Goal: Task Accomplishment & Management: Manage account settings

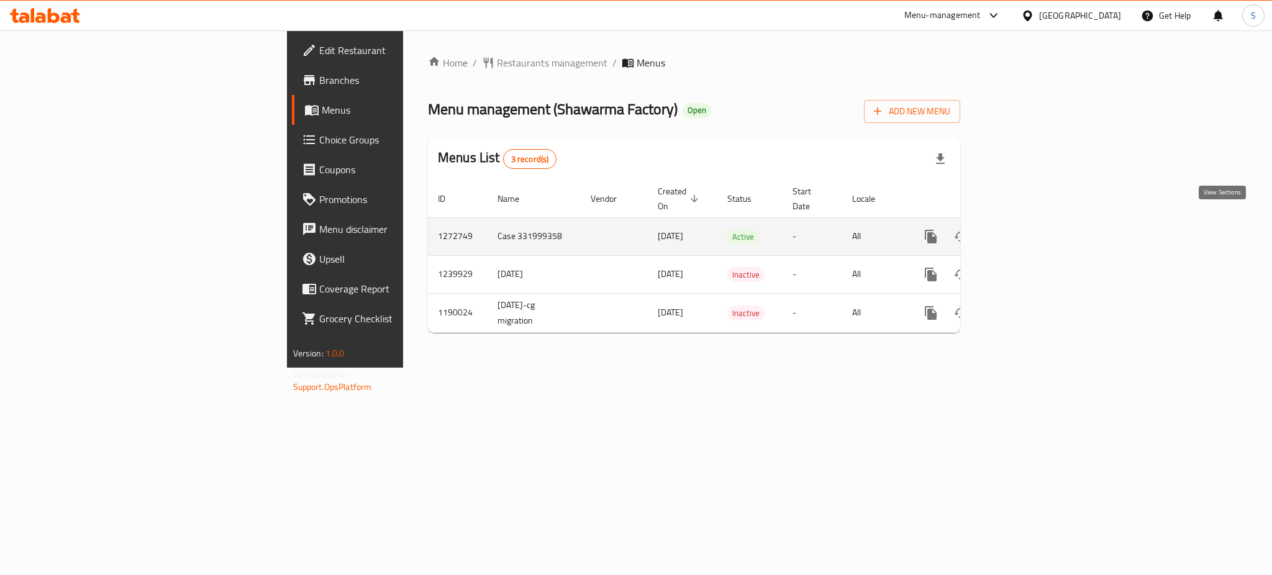
click at [1028, 229] on icon "enhanced table" at bounding box center [1020, 236] width 15 height 15
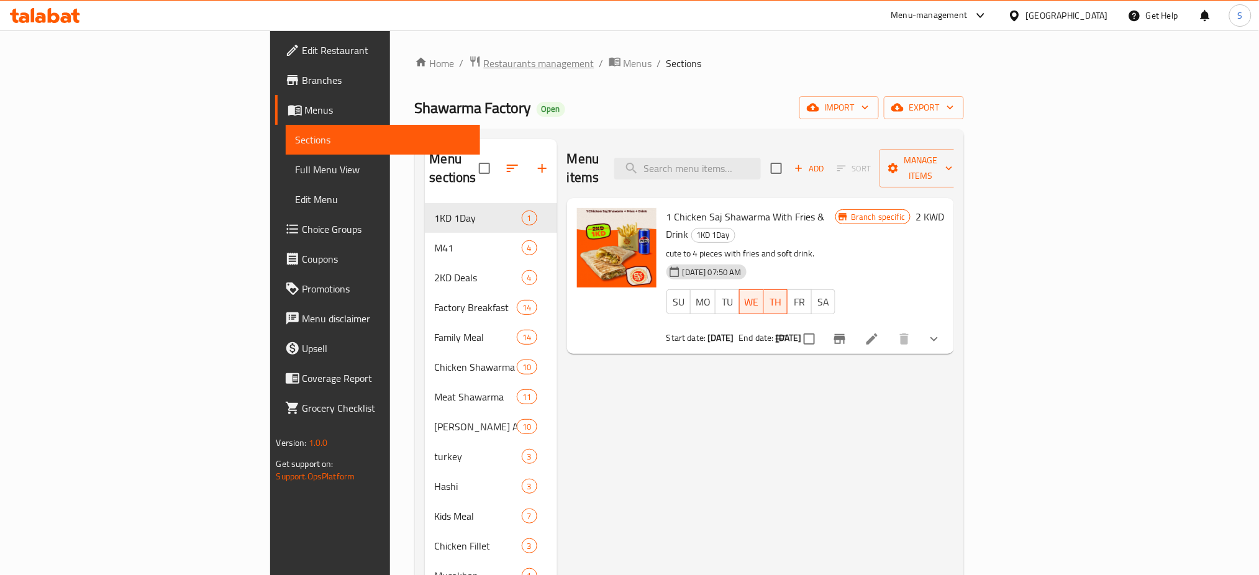
click at [484, 62] on span "Restaurants management" at bounding box center [539, 63] width 111 height 15
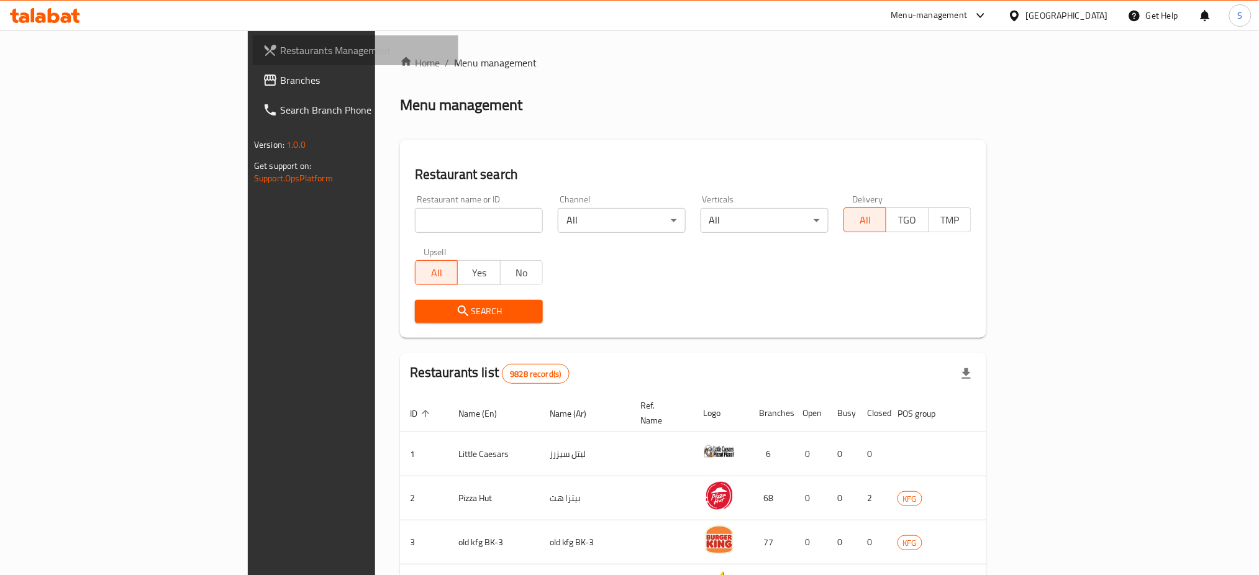
click at [280, 43] on span "Restaurants Management" at bounding box center [364, 50] width 168 height 15
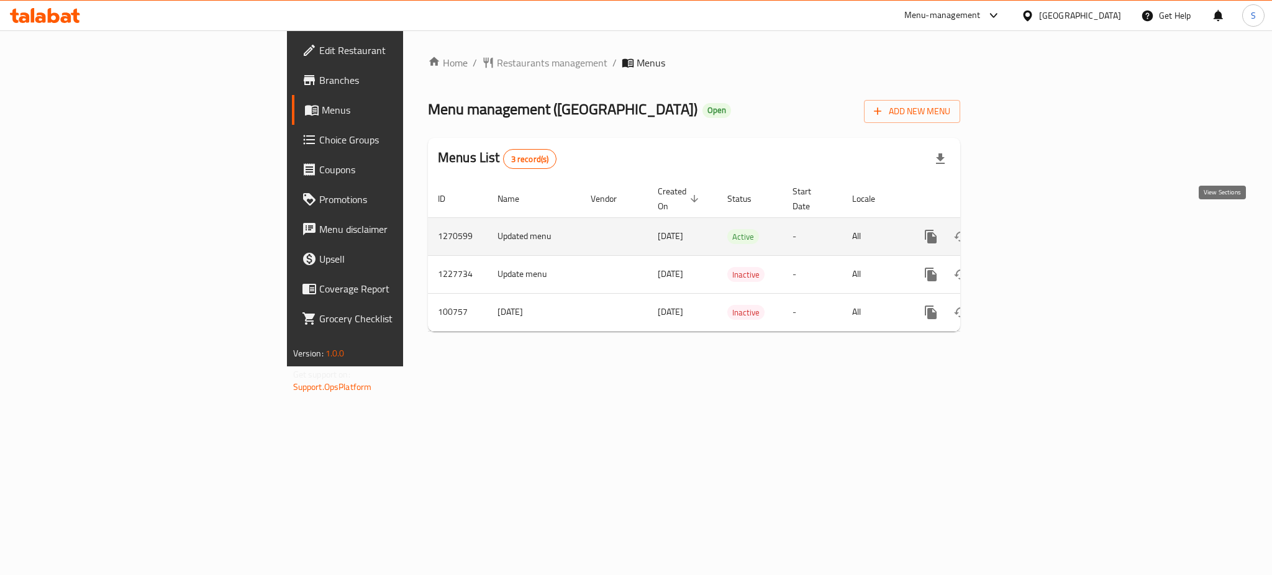
click at [1028, 229] on icon "enhanced table" at bounding box center [1020, 236] width 15 height 15
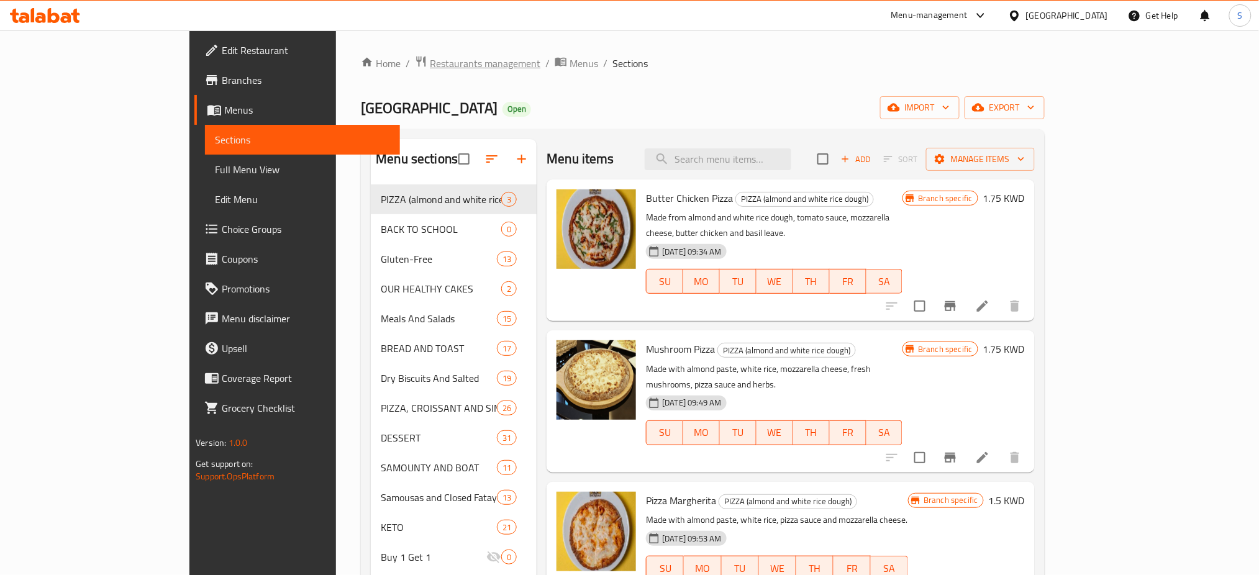
click at [430, 60] on span "Restaurants management" at bounding box center [485, 63] width 111 height 15
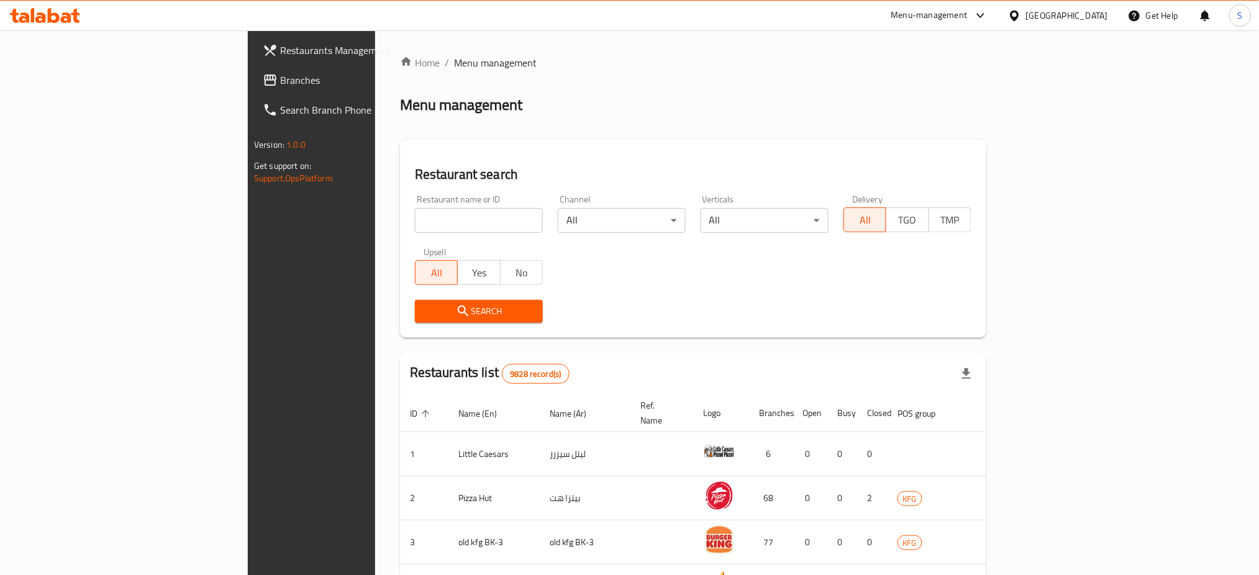
click at [280, 53] on span "Restaurants Management" at bounding box center [364, 50] width 168 height 15
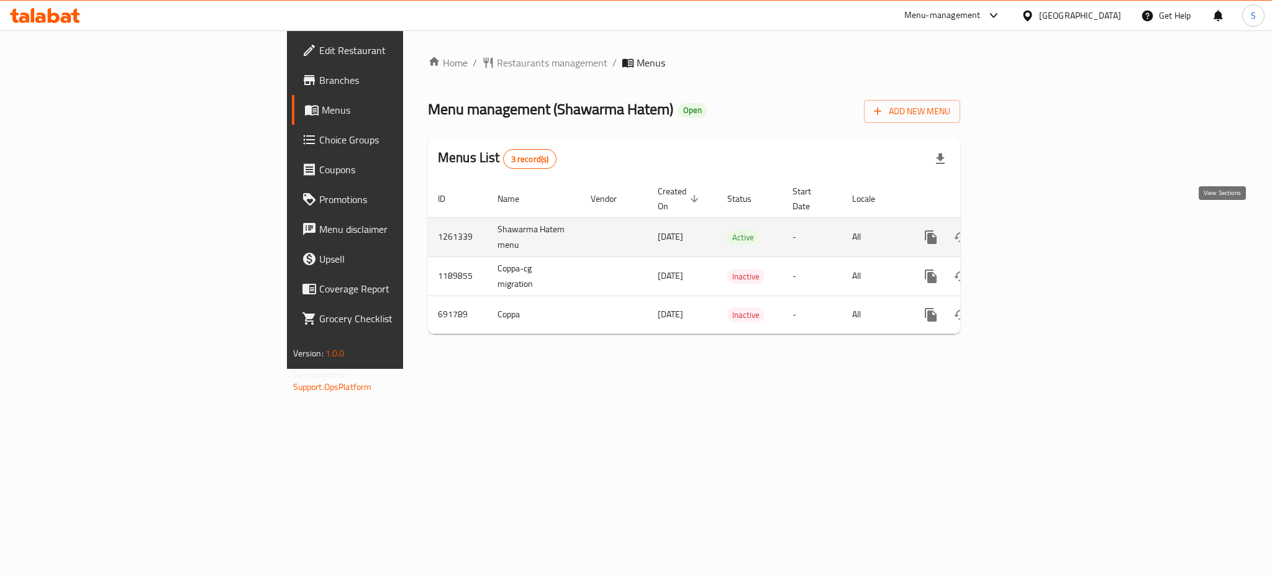
click at [1028, 230] on icon "enhanced table" at bounding box center [1020, 237] width 15 height 15
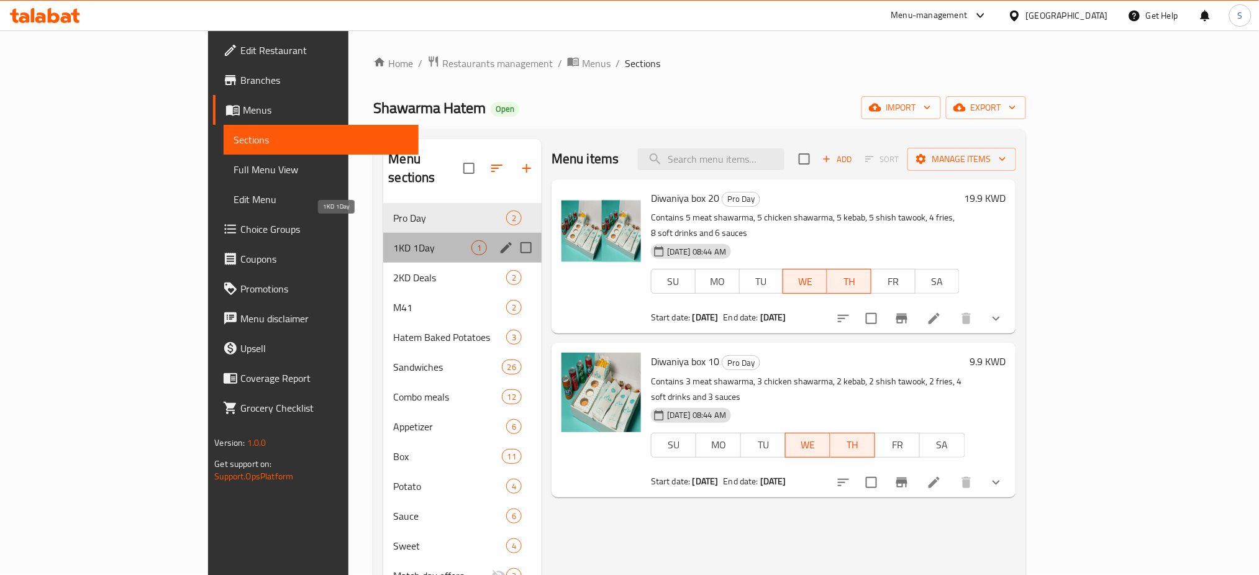
click at [393, 240] on span "1KD 1Day" at bounding box center [432, 247] width 78 height 15
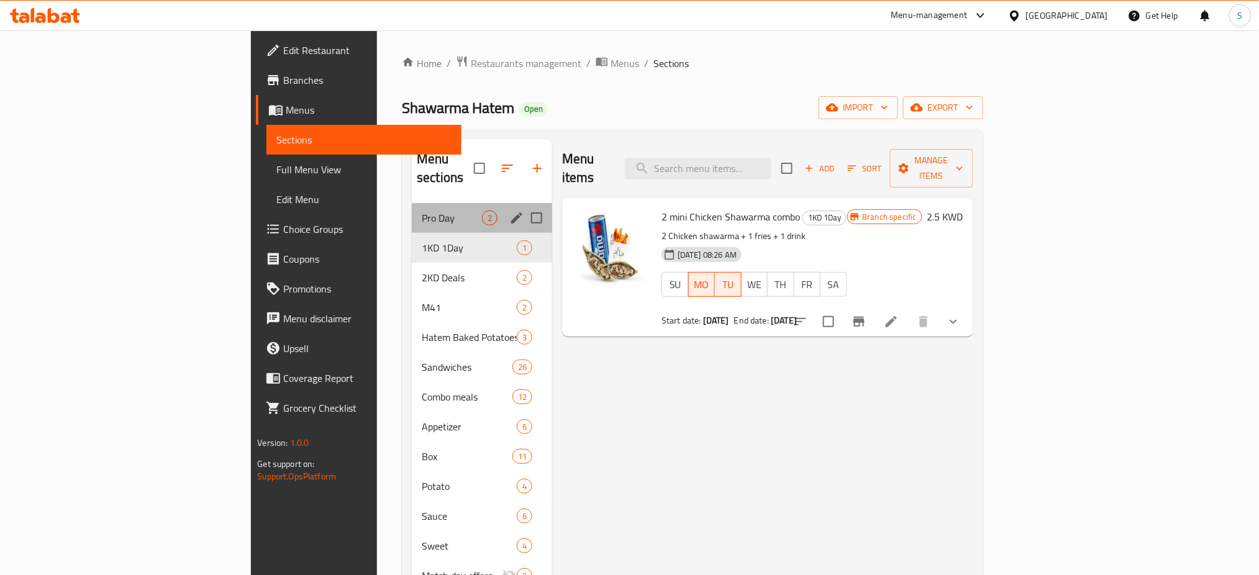
click at [412, 203] on div "Pro Day 2" at bounding box center [482, 218] width 140 height 30
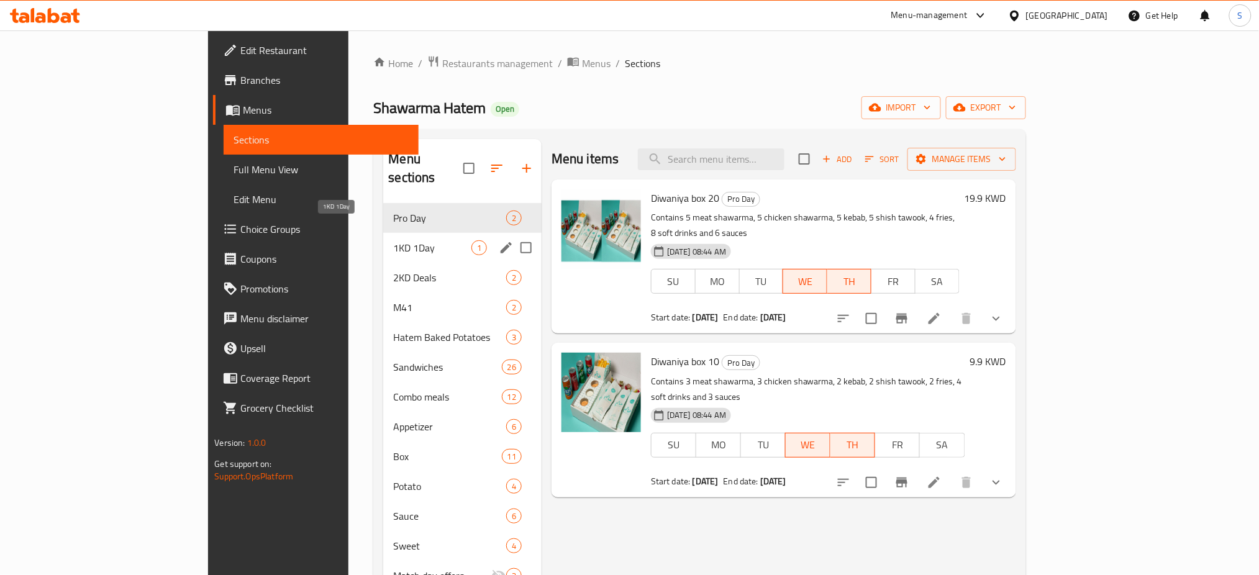
click at [393, 240] on span "1KD 1Day" at bounding box center [432, 247] width 78 height 15
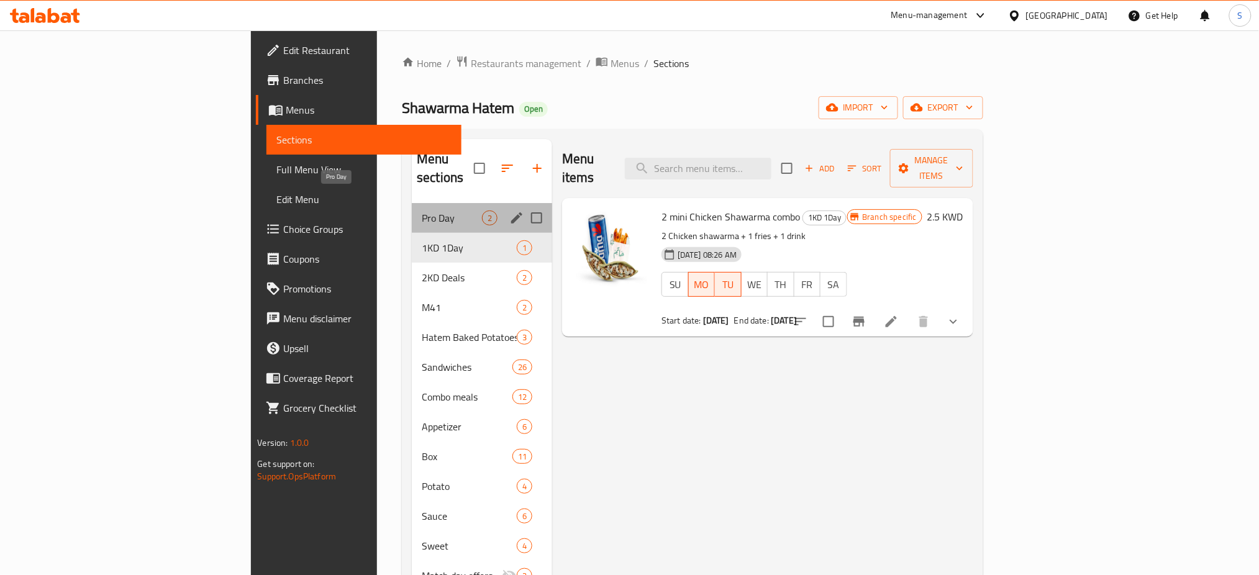
click at [422, 211] on span "Pro Day" at bounding box center [452, 218] width 60 height 15
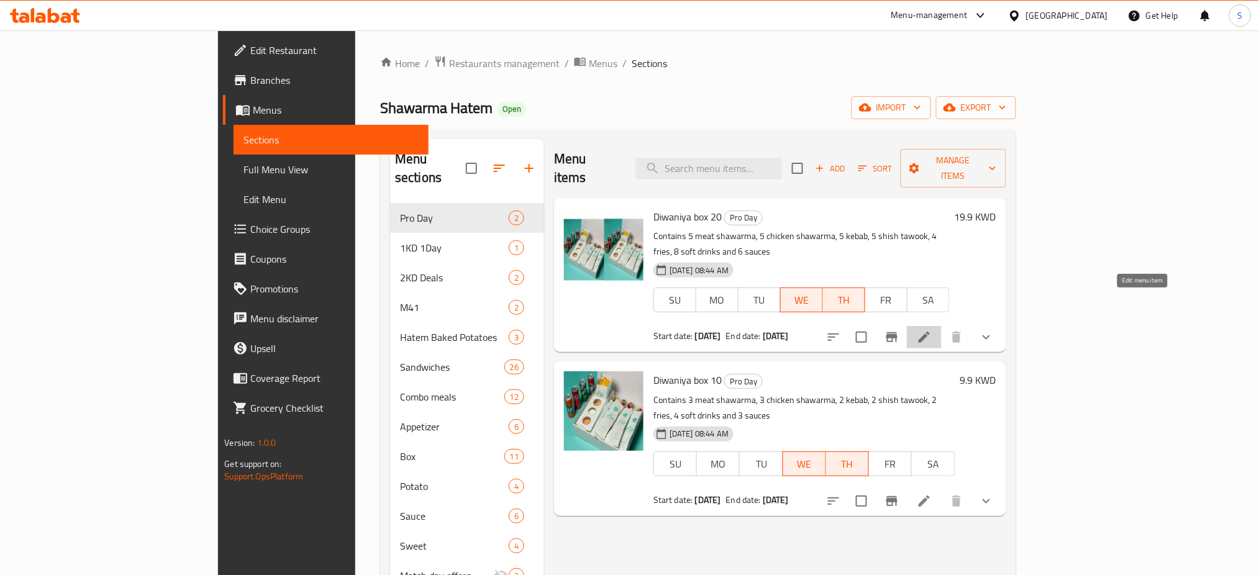
click at [932, 330] on icon at bounding box center [924, 337] width 15 height 15
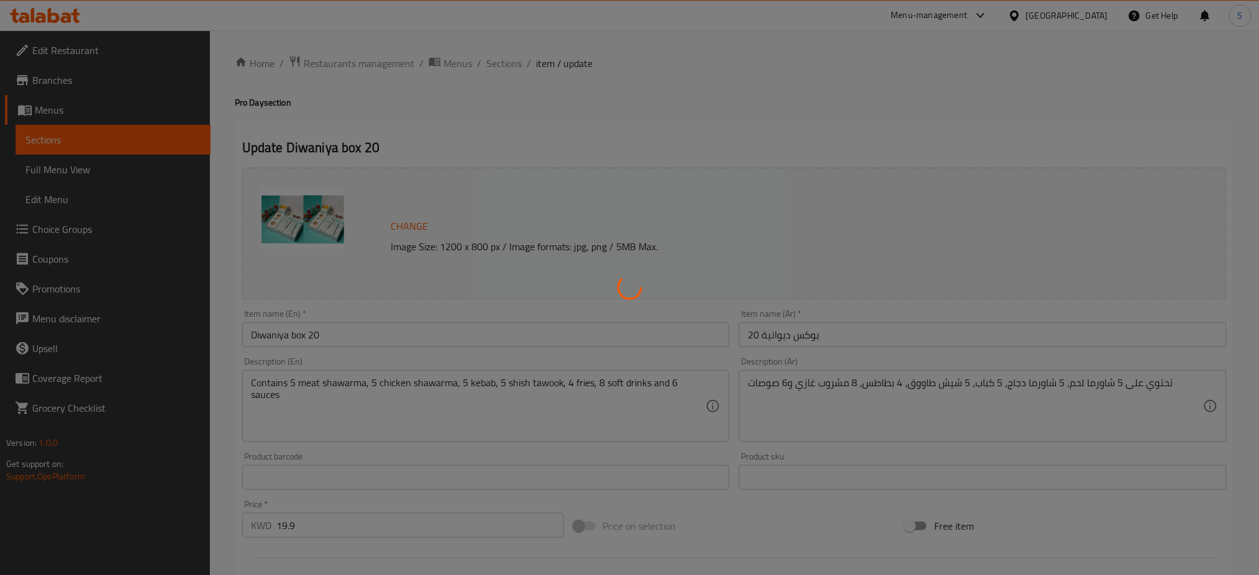
type input "الإضافات:"
type input "0"
type input "1"
type input "إختيارك من:"
type input "0"
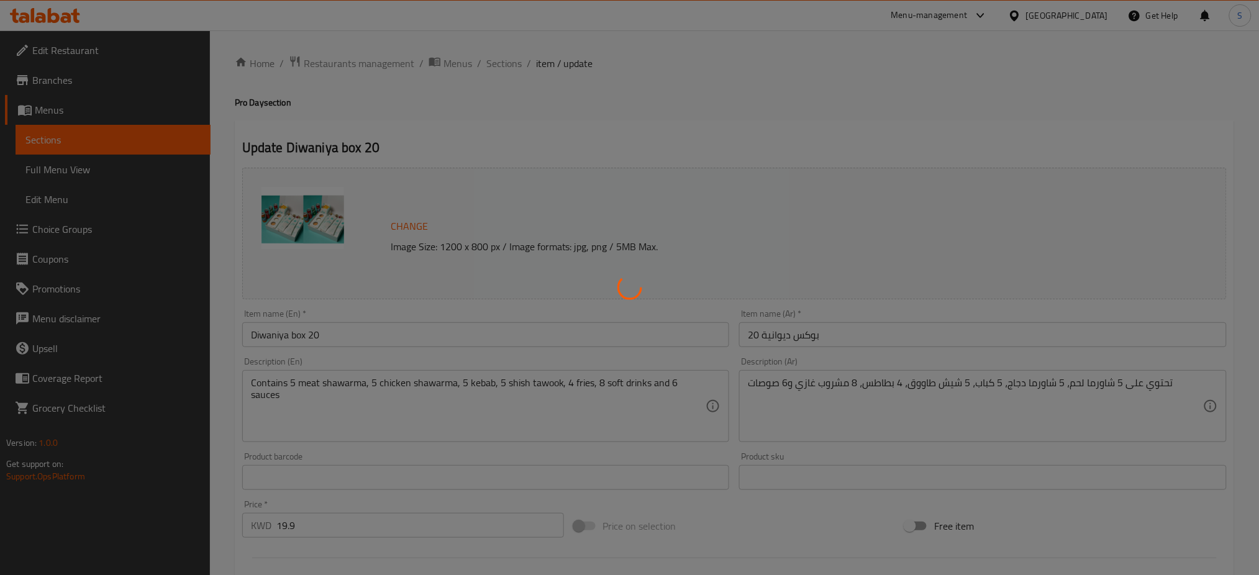
type input "0"
type input "إختيارك من المشروب:"
type input "4"
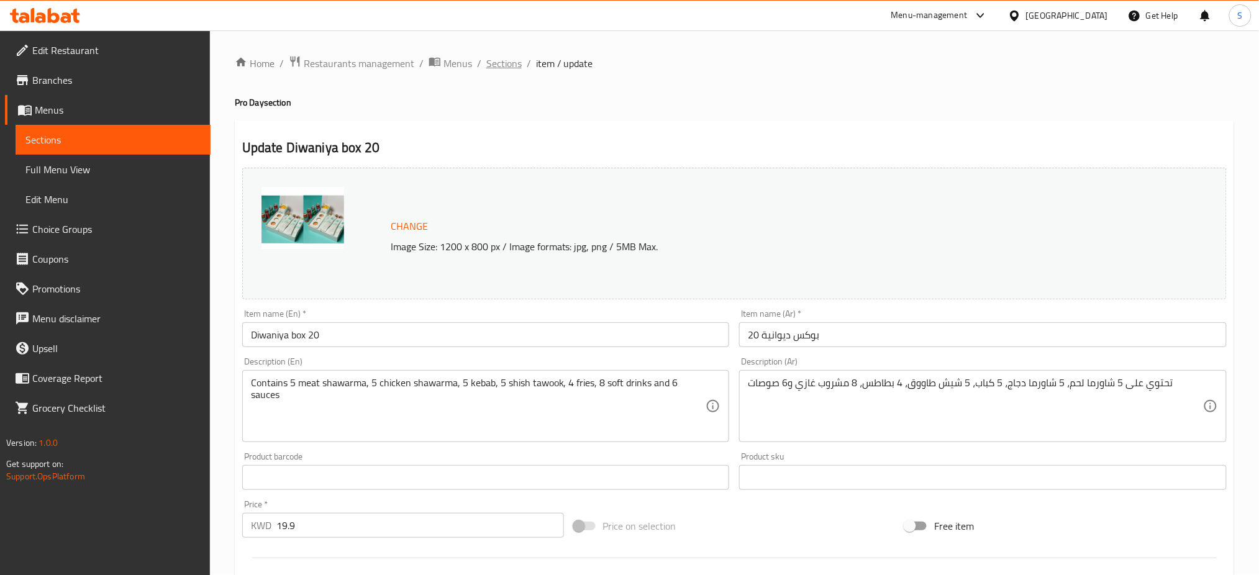
click at [507, 60] on span "Sections" at bounding box center [503, 63] width 35 height 15
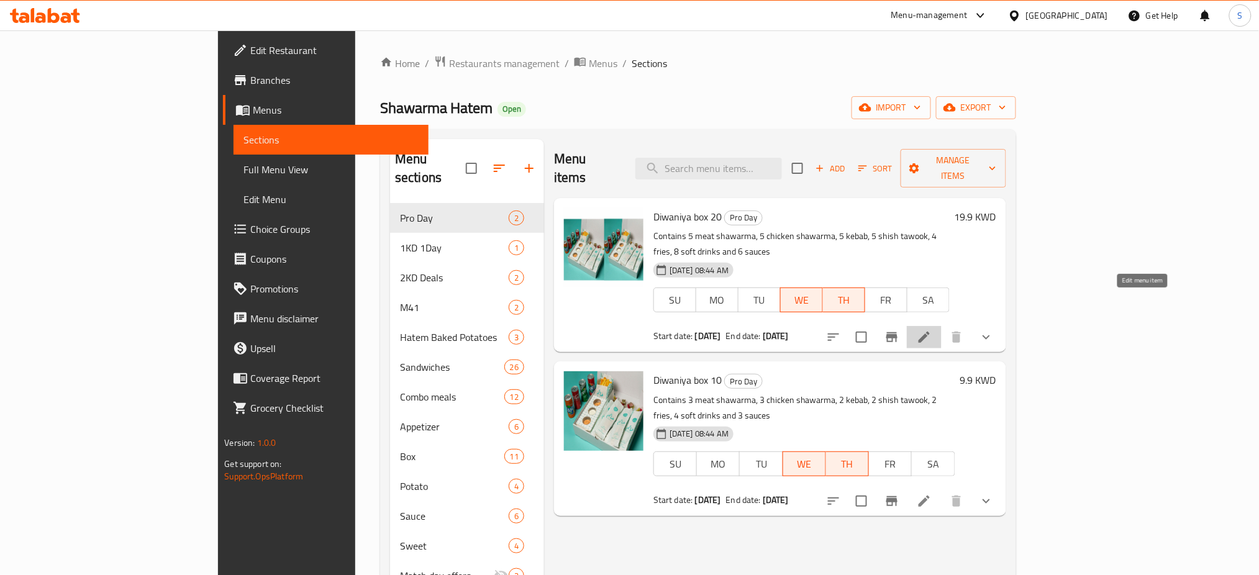
click at [932, 330] on icon at bounding box center [924, 337] width 15 height 15
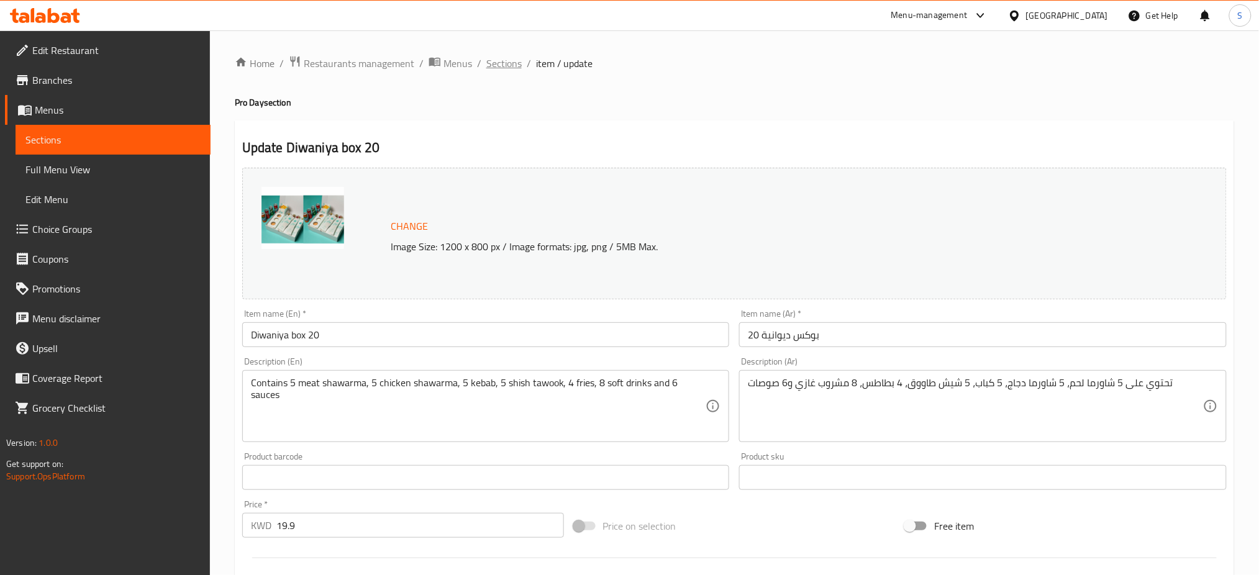
click at [501, 66] on span "Sections" at bounding box center [503, 63] width 35 height 15
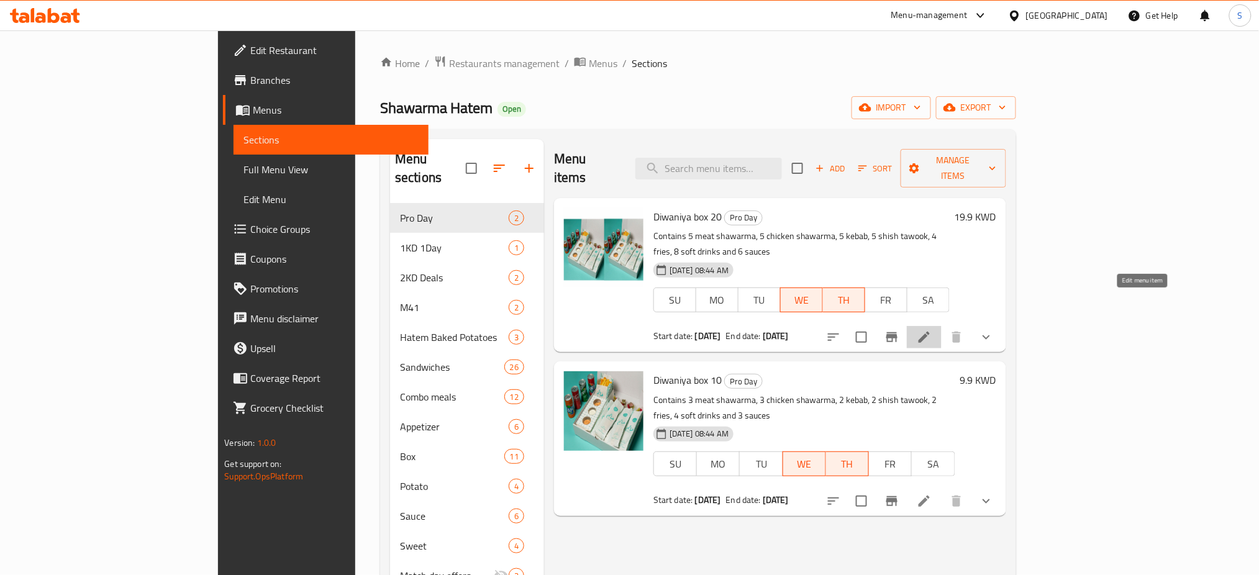
click at [930, 332] on icon at bounding box center [924, 337] width 11 height 11
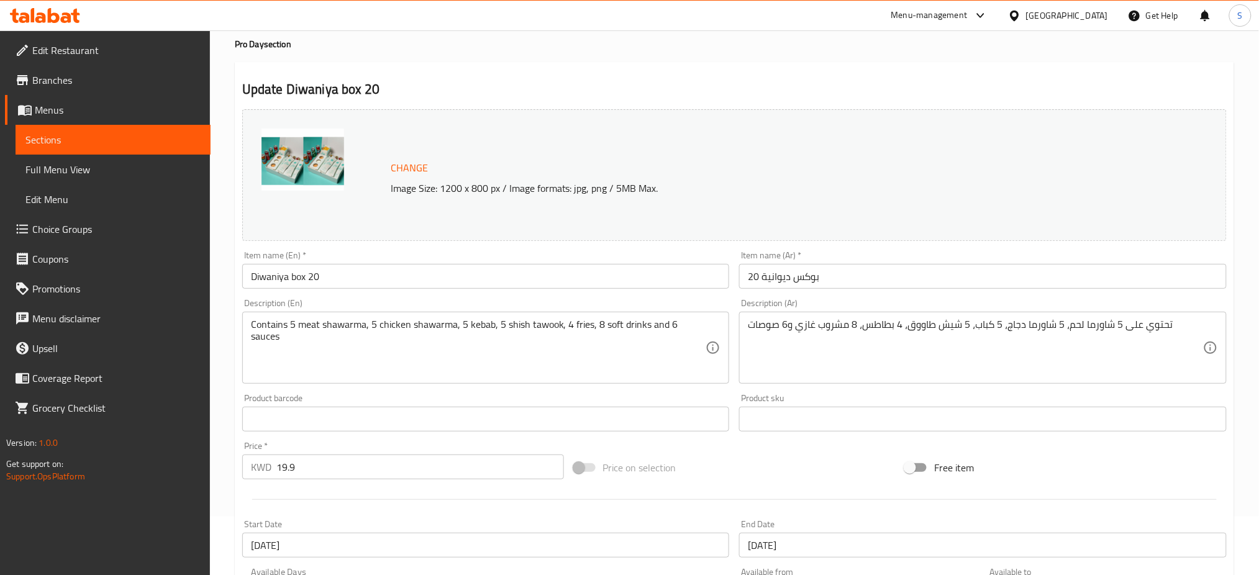
scroll to position [248, 0]
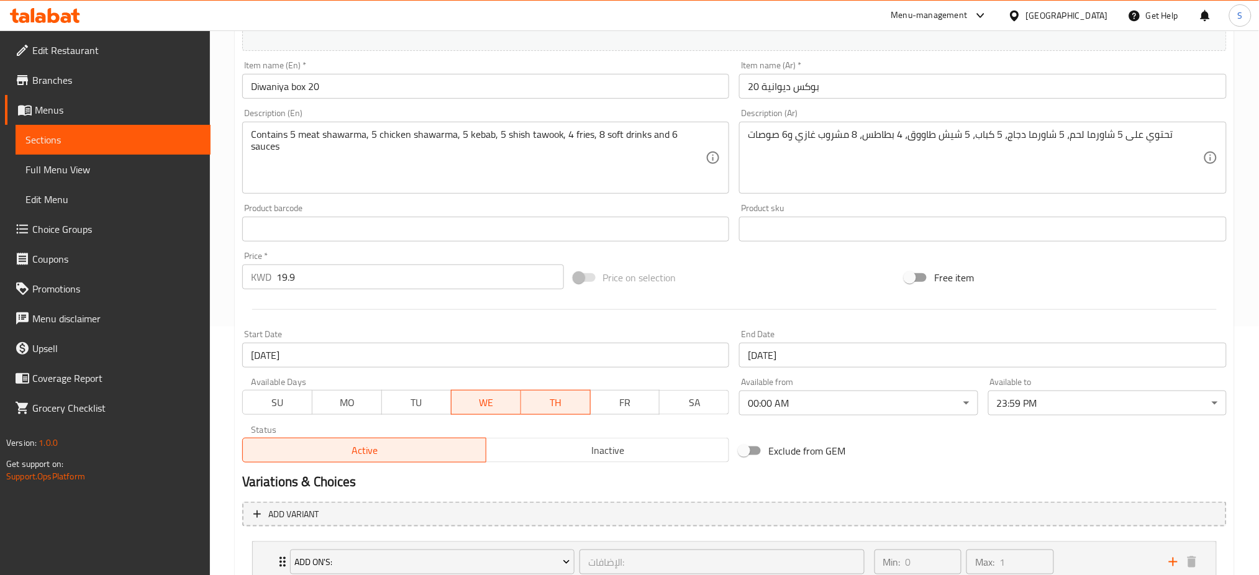
click at [311, 353] on input "[DATE]" at bounding box center [486, 355] width 488 height 25
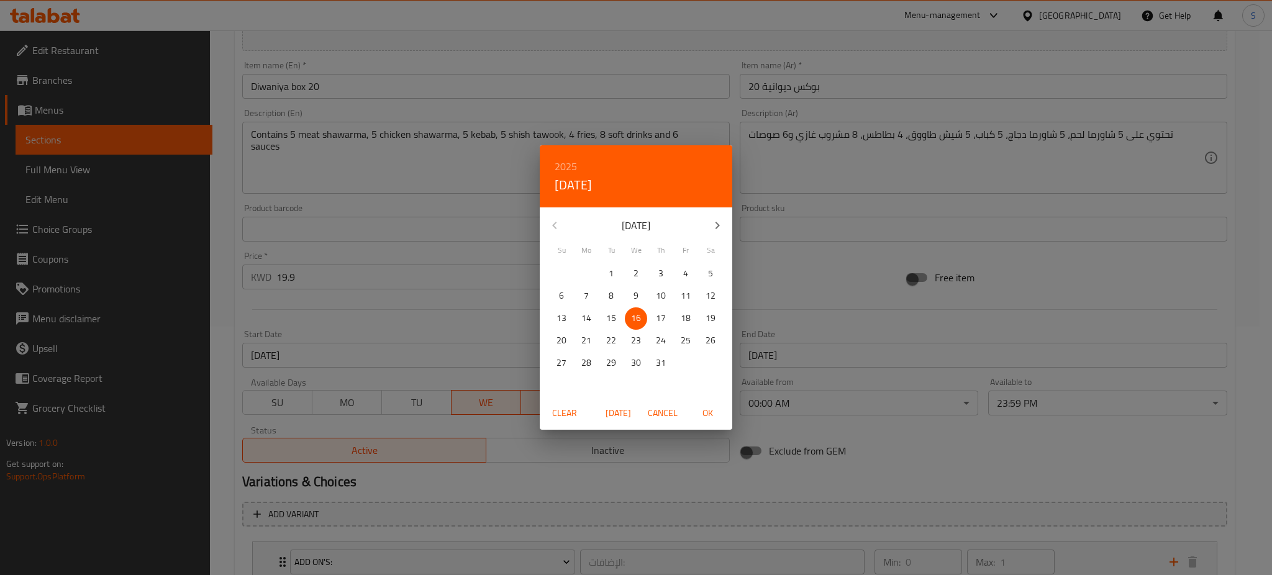
click at [712, 222] on icon "button" at bounding box center [717, 225] width 15 height 15
click at [615, 317] on p "12" at bounding box center [611, 319] width 10 height 16
click at [638, 318] on p "13" at bounding box center [636, 319] width 10 height 16
click at [607, 312] on p "12" at bounding box center [611, 319] width 10 height 16
click at [707, 412] on span "OK" at bounding box center [708, 414] width 30 height 16
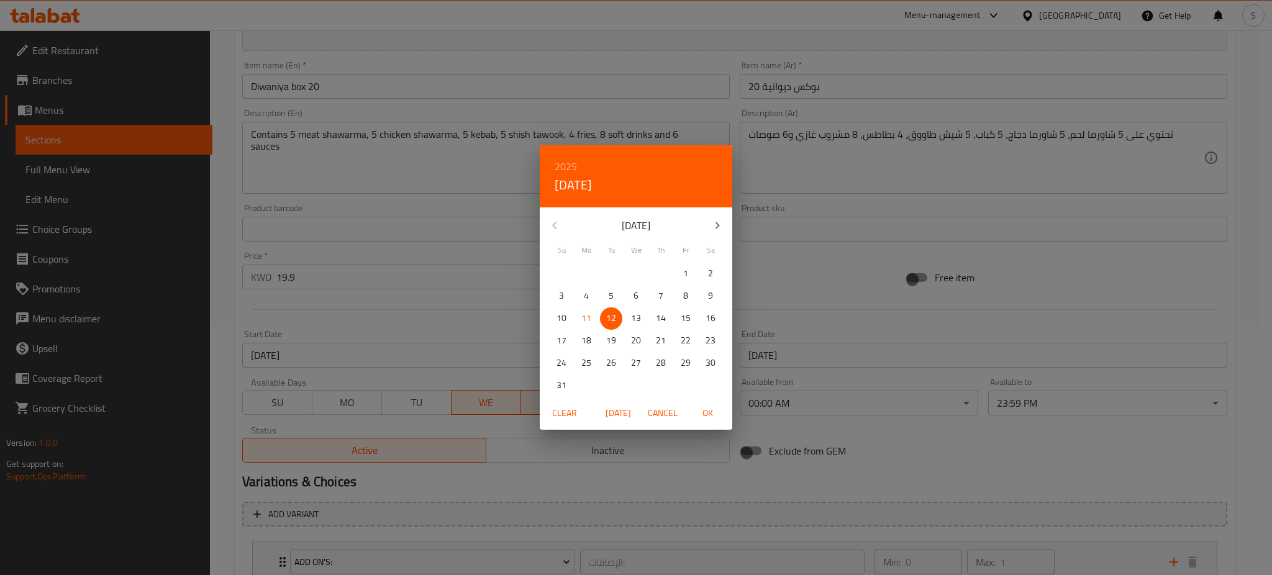
type input "[DATE]"
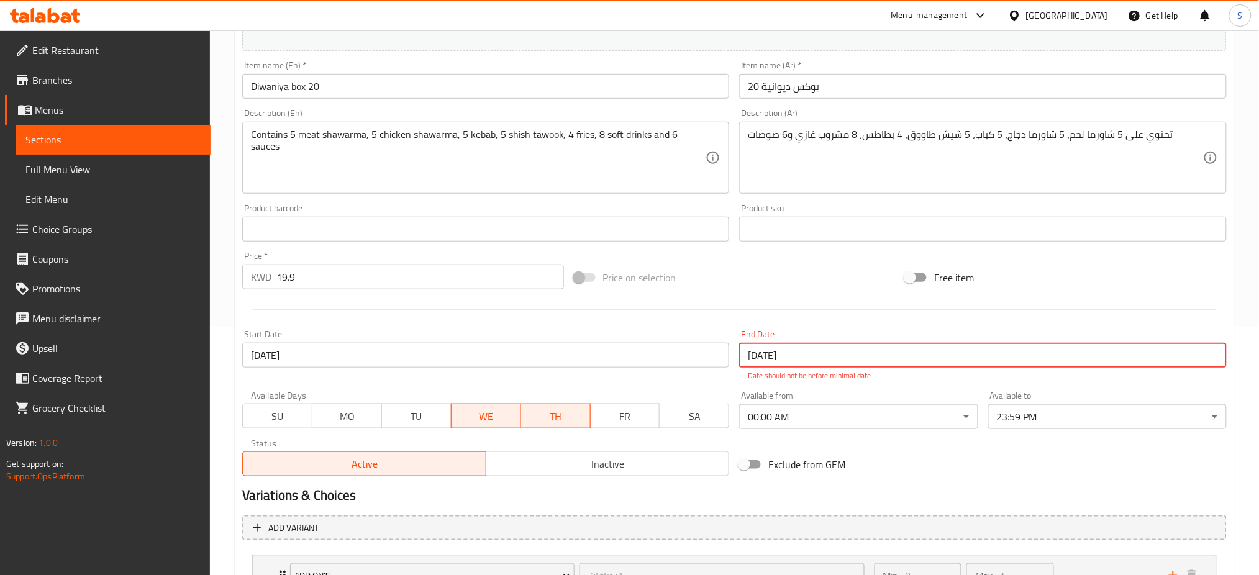
click at [801, 355] on input "[DATE]" at bounding box center [983, 355] width 488 height 25
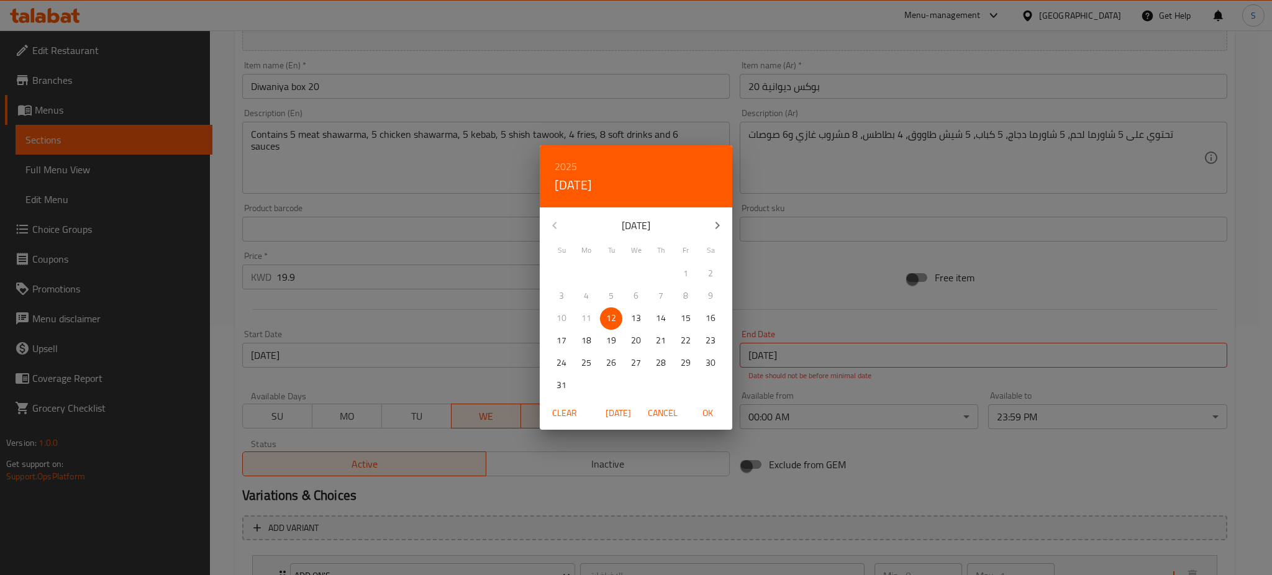
click at [637, 317] on p "13" at bounding box center [636, 319] width 10 height 16
click at [712, 412] on span "OK" at bounding box center [708, 414] width 30 height 16
type input "[DATE]"
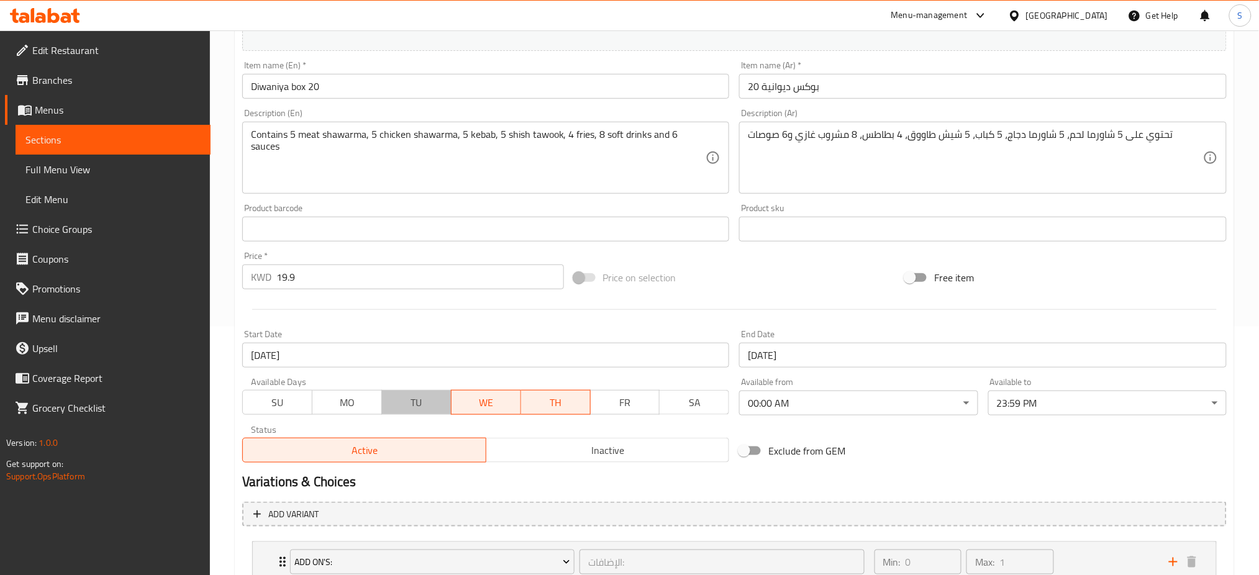
click at [415, 403] on span "TU" at bounding box center [417, 403] width 60 height 18
click at [568, 407] on span "TH" at bounding box center [556, 403] width 60 height 18
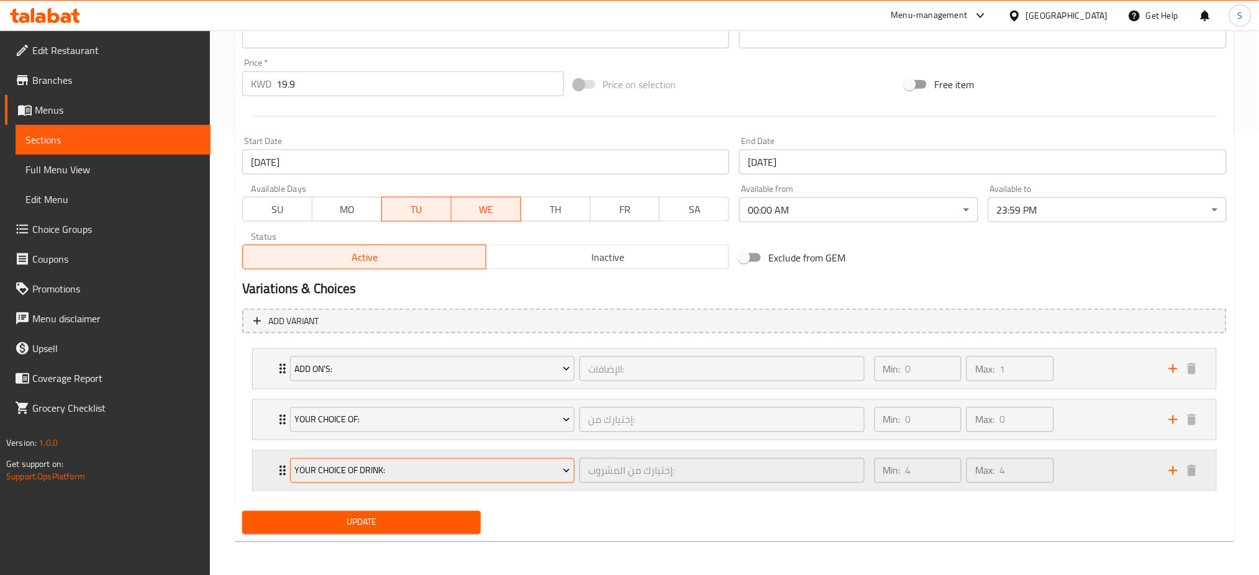
scroll to position [442, 0]
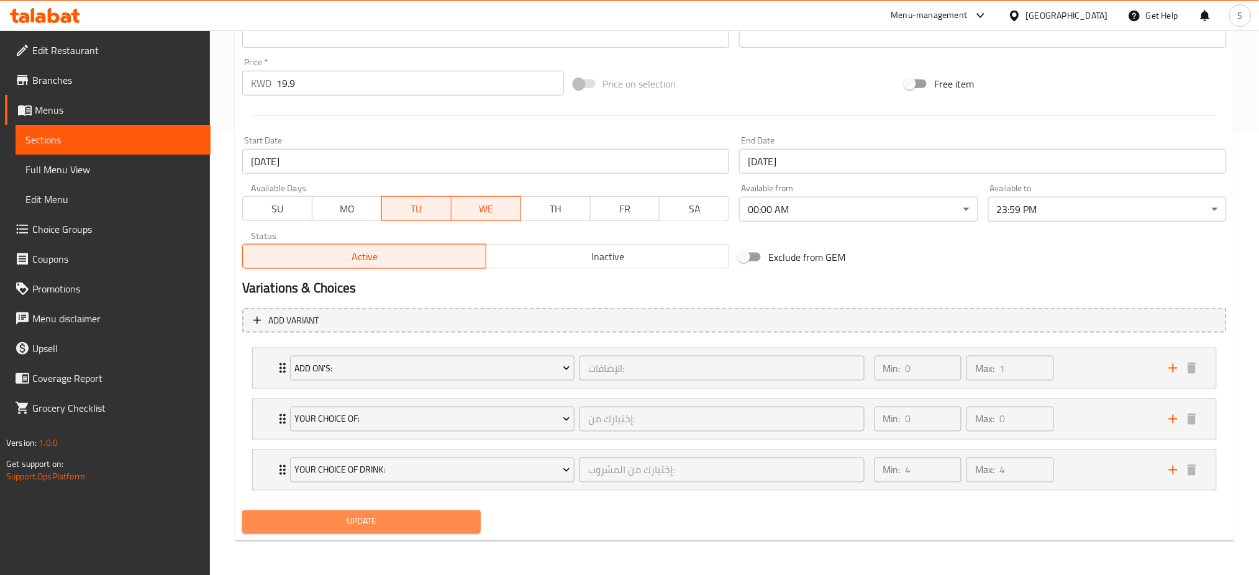
click at [436, 519] on span "Update" at bounding box center [361, 522] width 219 height 16
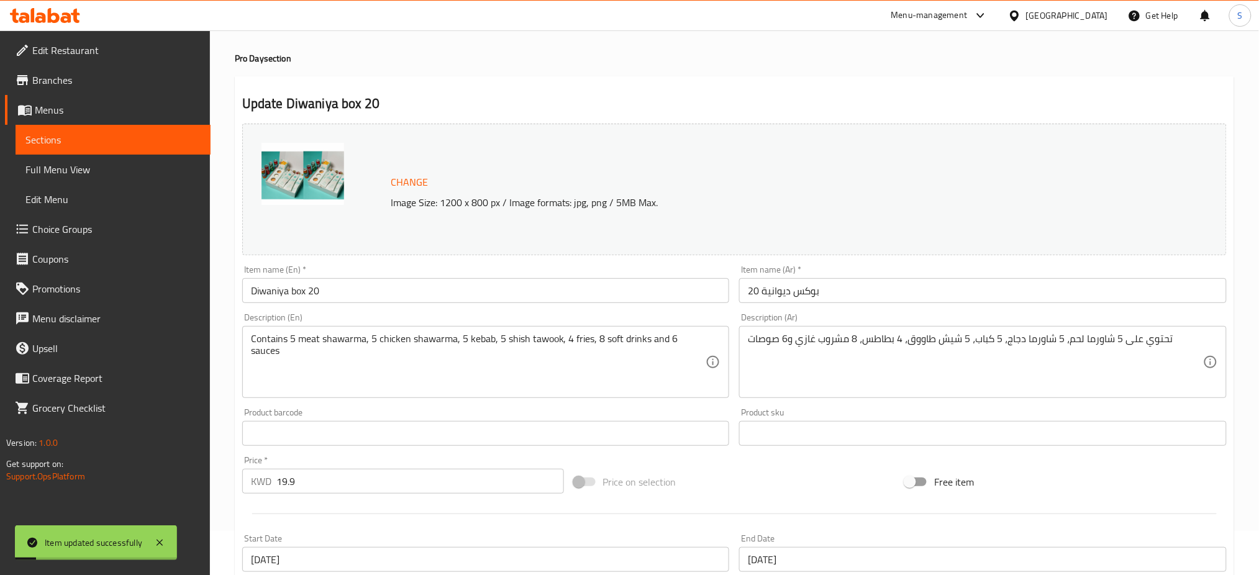
scroll to position [0, 0]
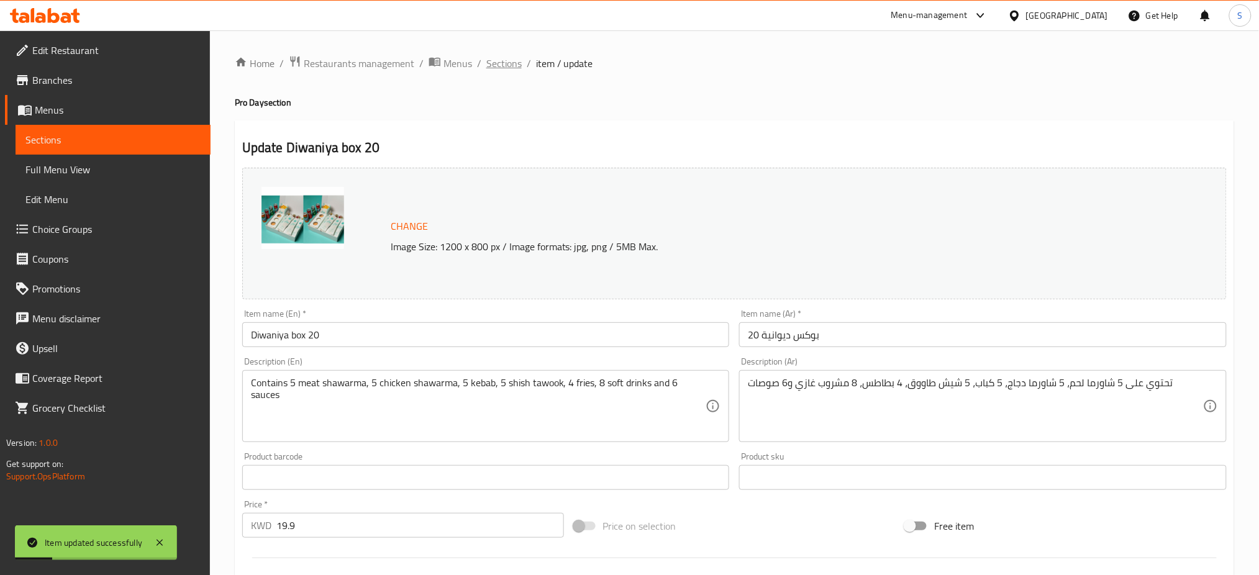
click at [502, 65] on span "Sections" at bounding box center [503, 63] width 35 height 15
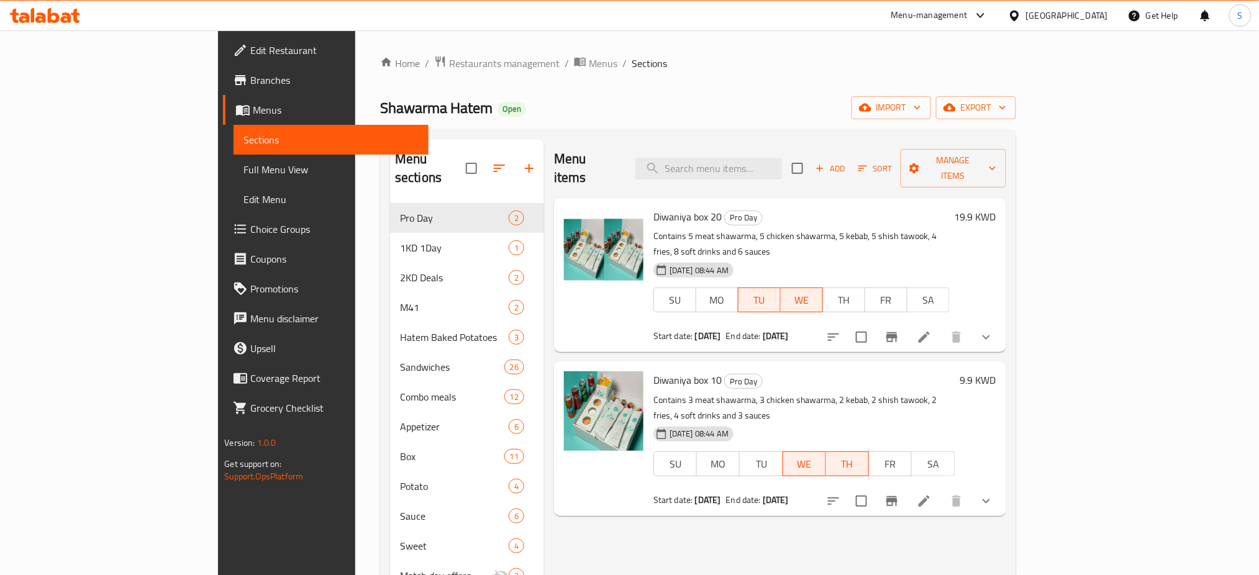
click at [930, 496] on icon at bounding box center [924, 501] width 11 height 11
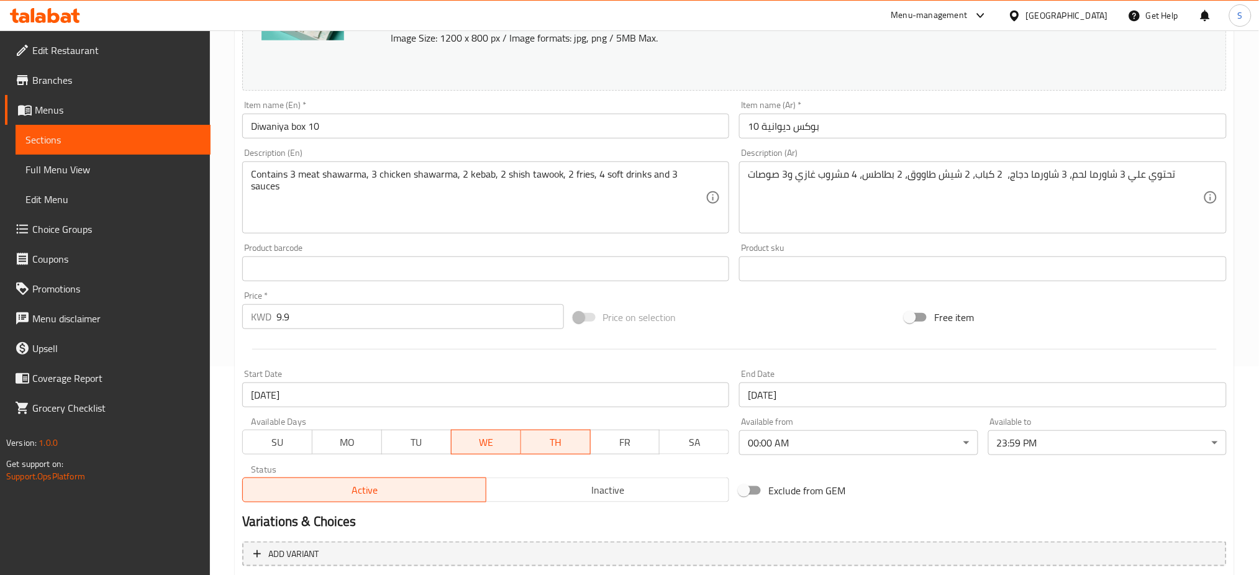
scroll to position [248, 0]
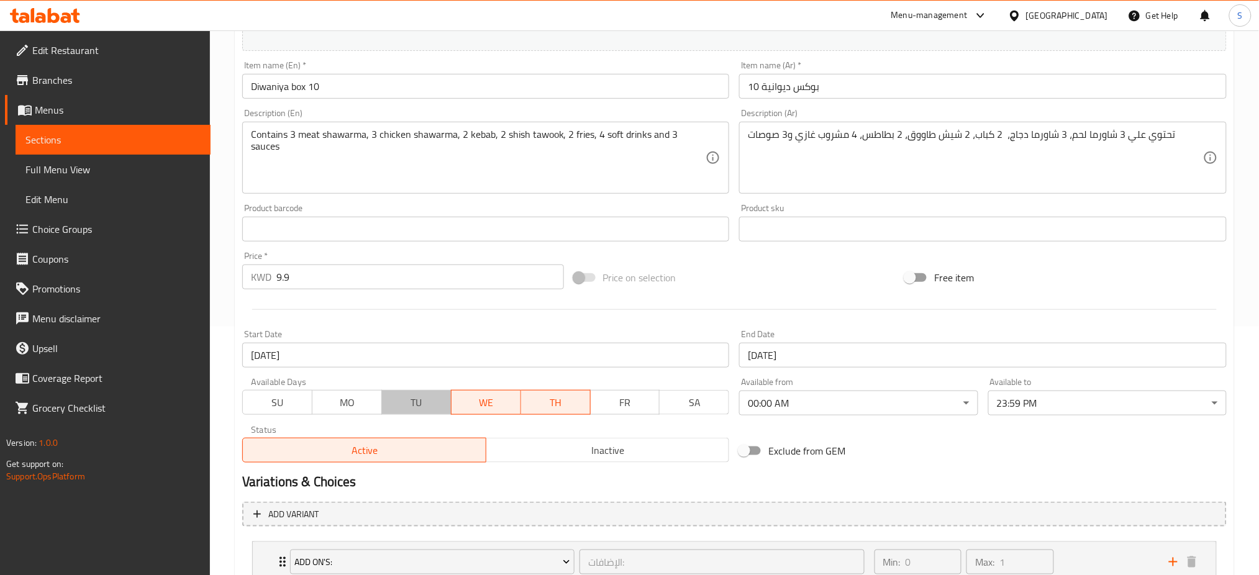
click at [423, 394] on span "TU" at bounding box center [417, 403] width 60 height 18
click at [558, 406] on span "TH" at bounding box center [556, 403] width 60 height 18
click at [406, 358] on input "[DATE]" at bounding box center [486, 355] width 488 height 25
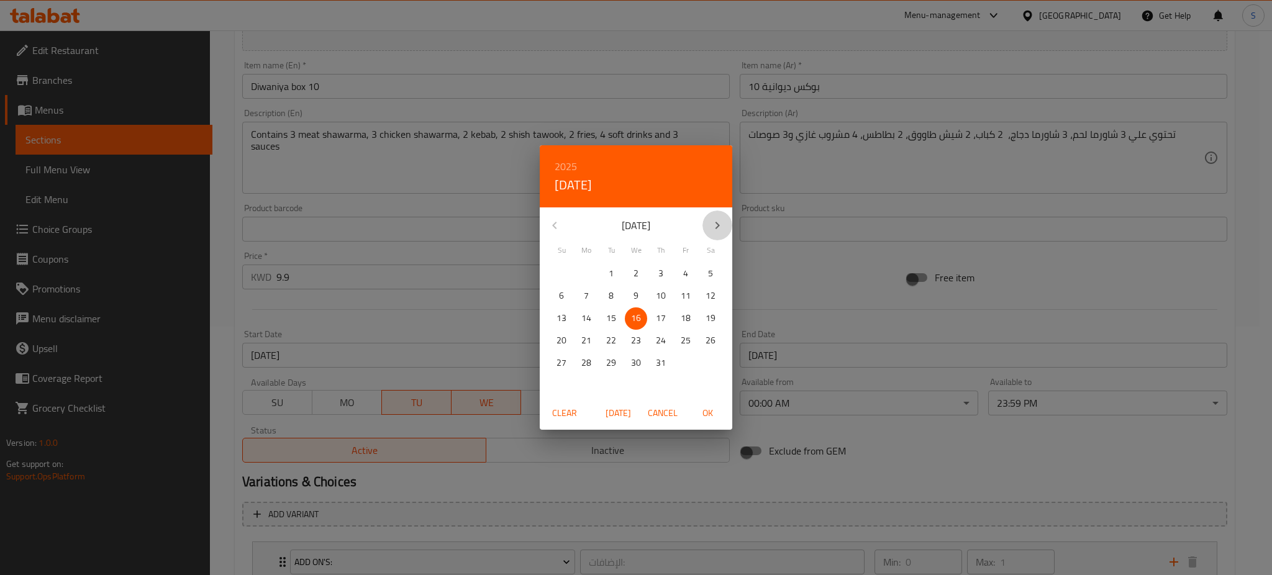
click at [719, 227] on icon "button" at bounding box center [717, 225] width 15 height 15
click at [612, 317] on p "12" at bounding box center [611, 319] width 10 height 16
click at [634, 322] on p "13" at bounding box center [636, 319] width 10 height 16
click at [616, 318] on span "12" at bounding box center [611, 319] width 22 height 16
click at [709, 408] on span "OK" at bounding box center [708, 414] width 30 height 16
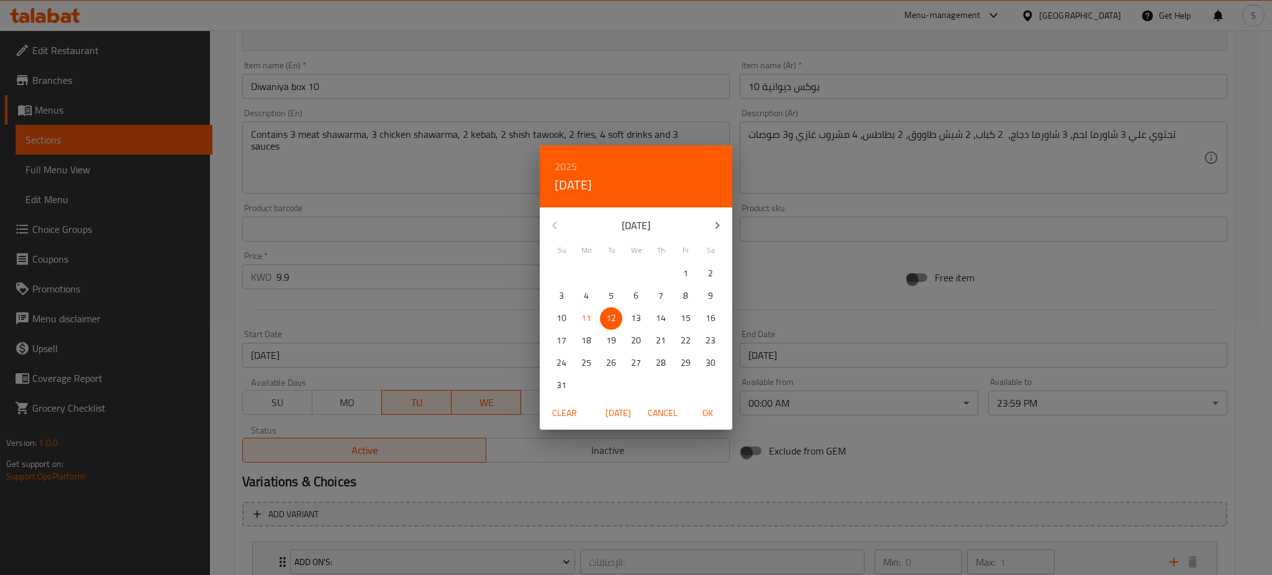
type input "[DATE]"
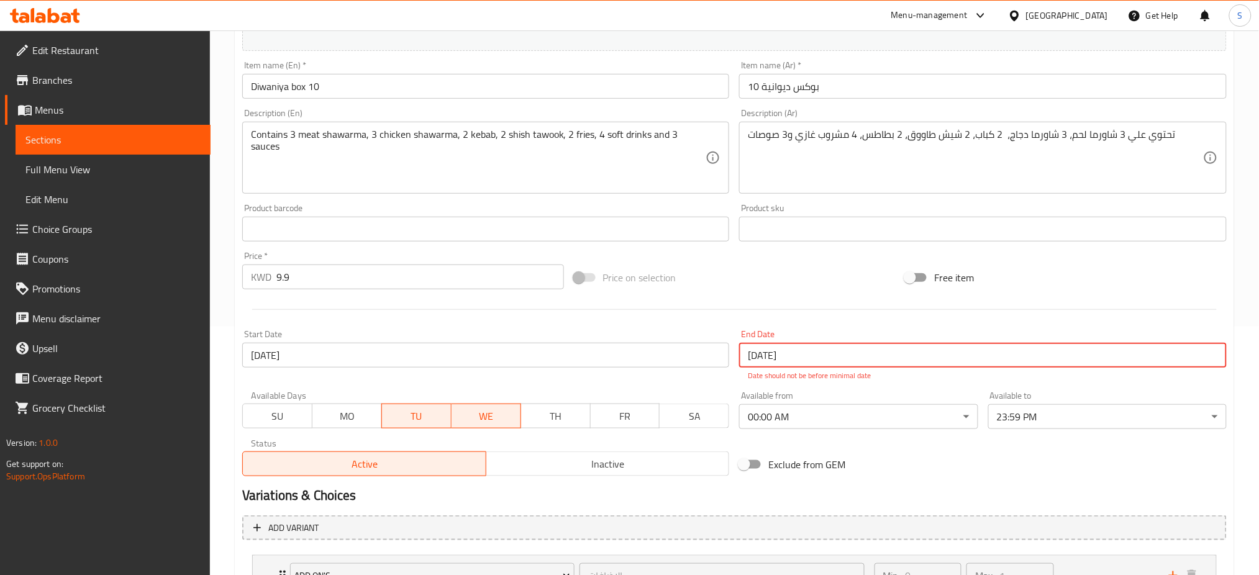
click at [848, 353] on input "[DATE]" at bounding box center [983, 355] width 488 height 25
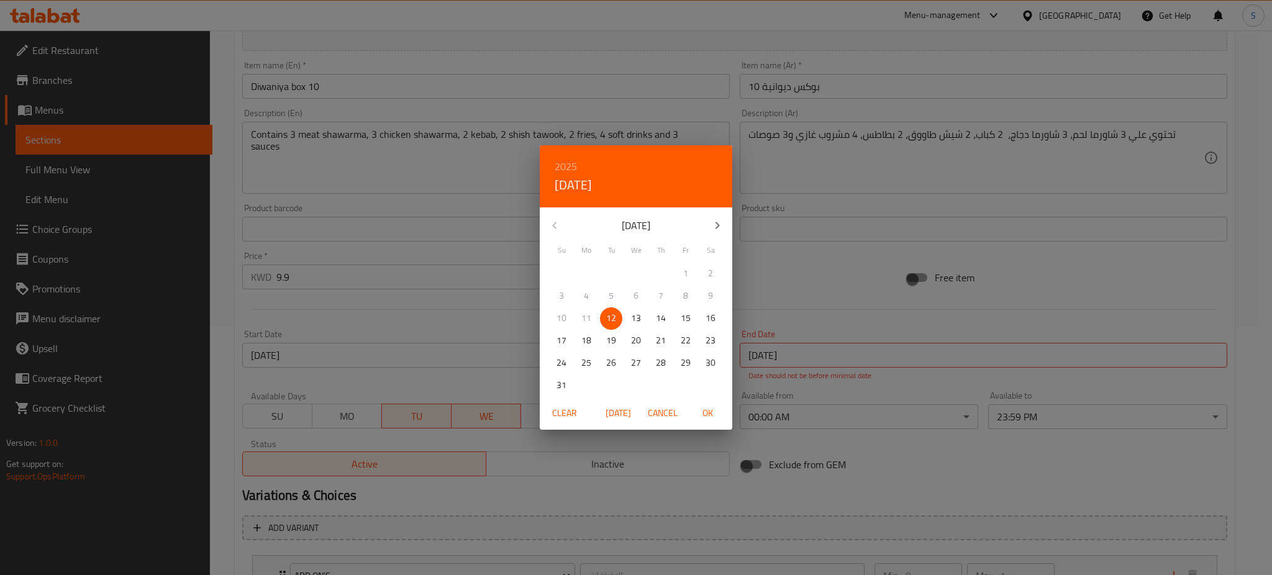
click at [637, 311] on p "13" at bounding box center [636, 319] width 10 height 16
click at [712, 411] on span "OK" at bounding box center [708, 414] width 30 height 16
type input "[DATE]"
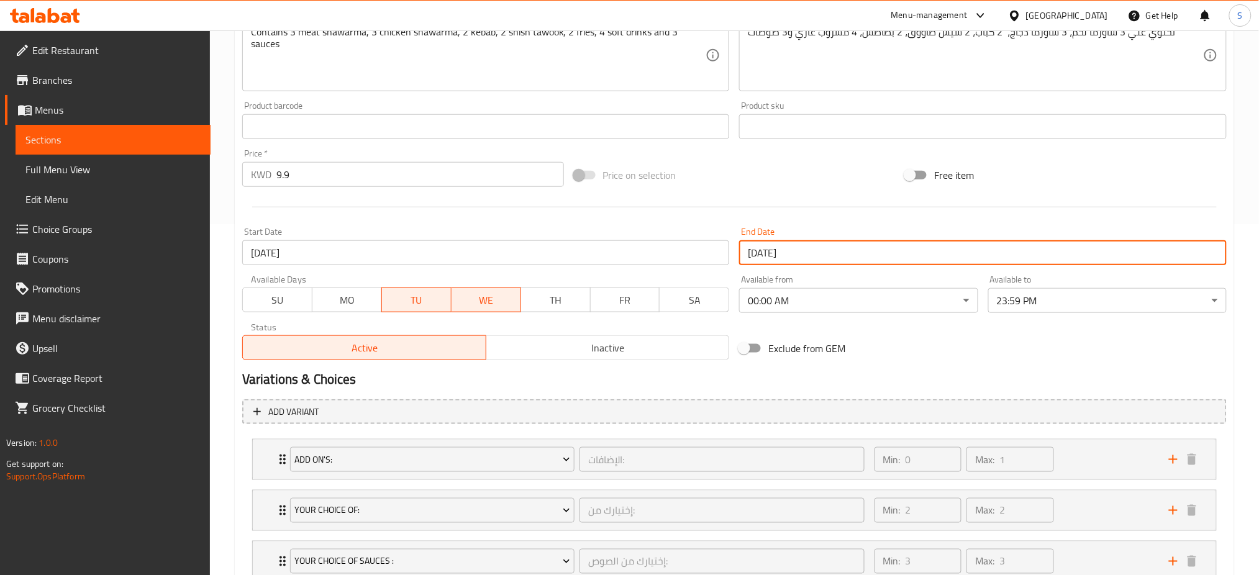
scroll to position [493, 0]
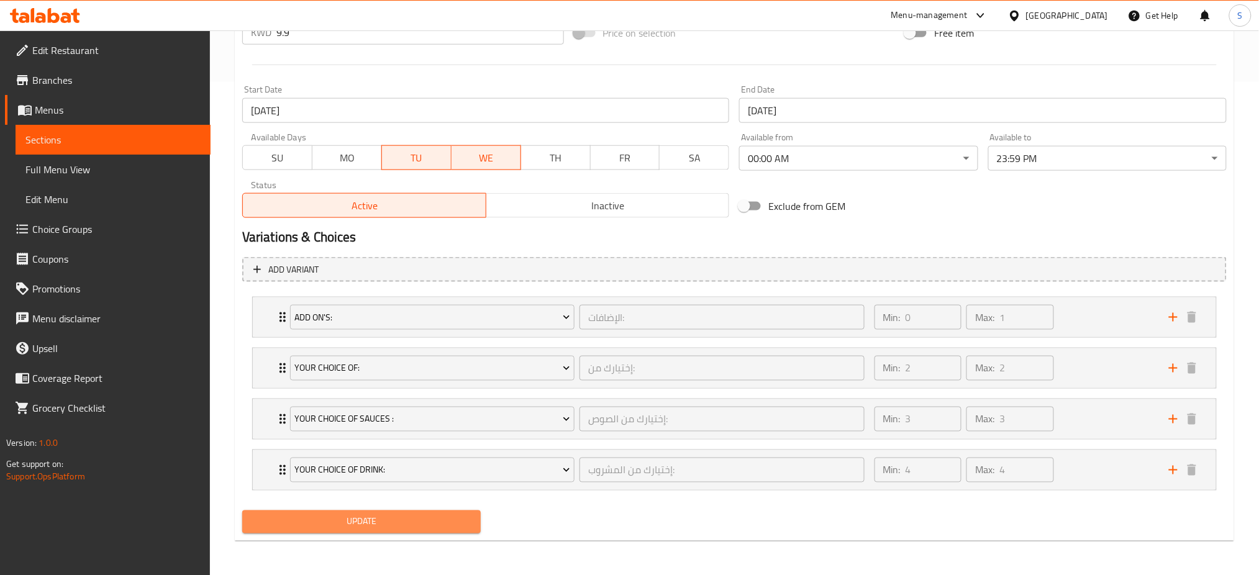
click at [425, 527] on span "Update" at bounding box center [361, 522] width 219 height 16
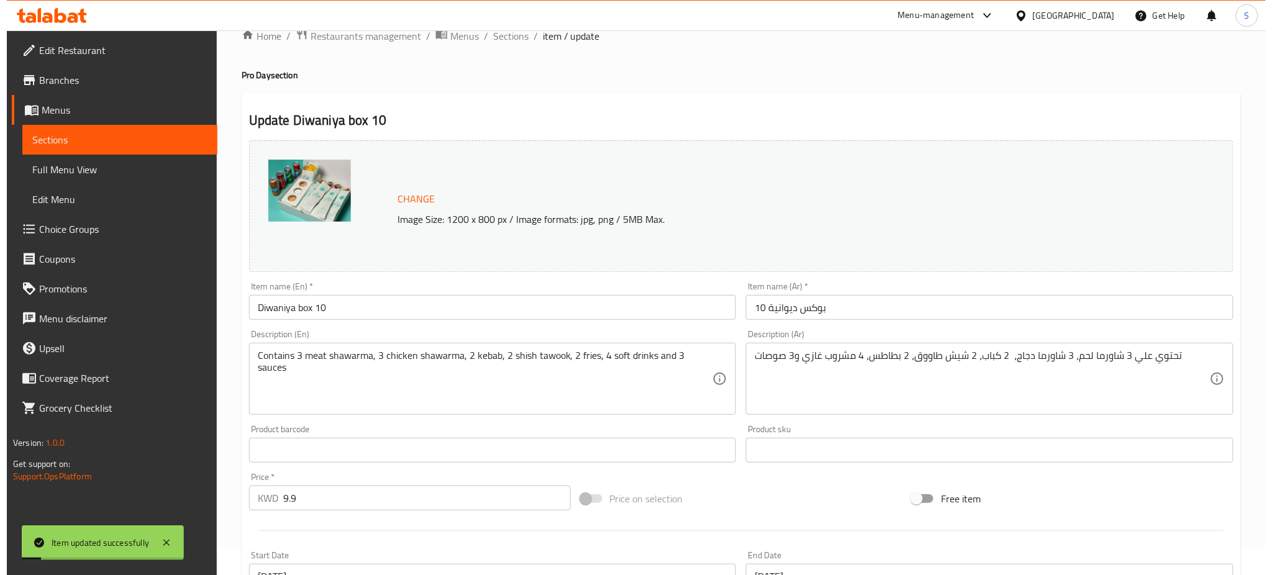
scroll to position [0, 0]
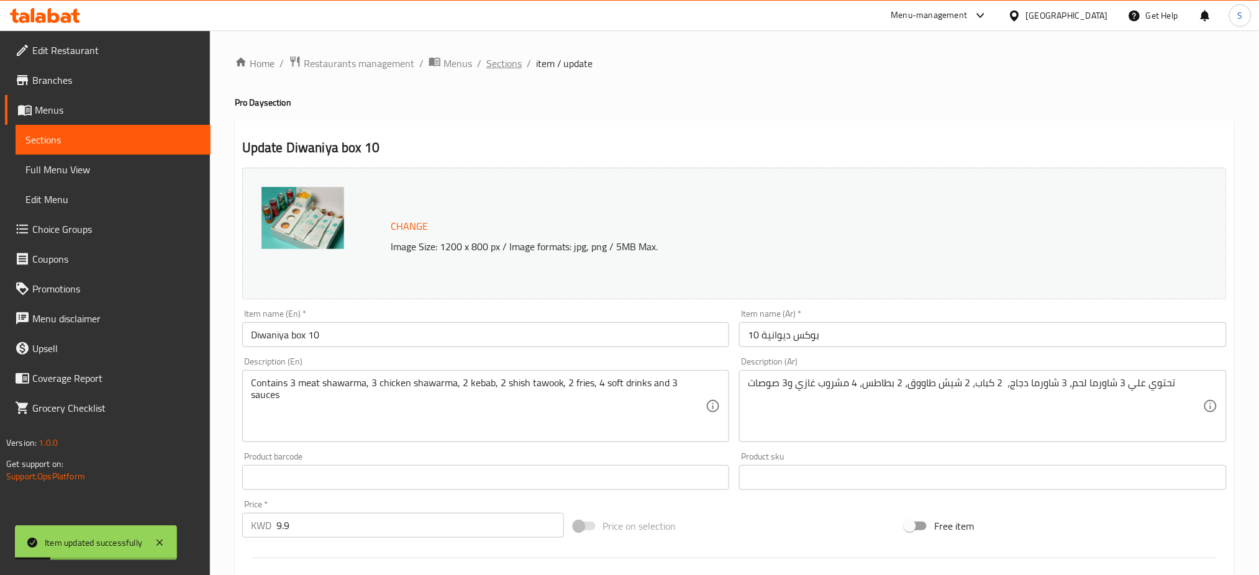
click at [508, 62] on span "Sections" at bounding box center [503, 63] width 35 height 15
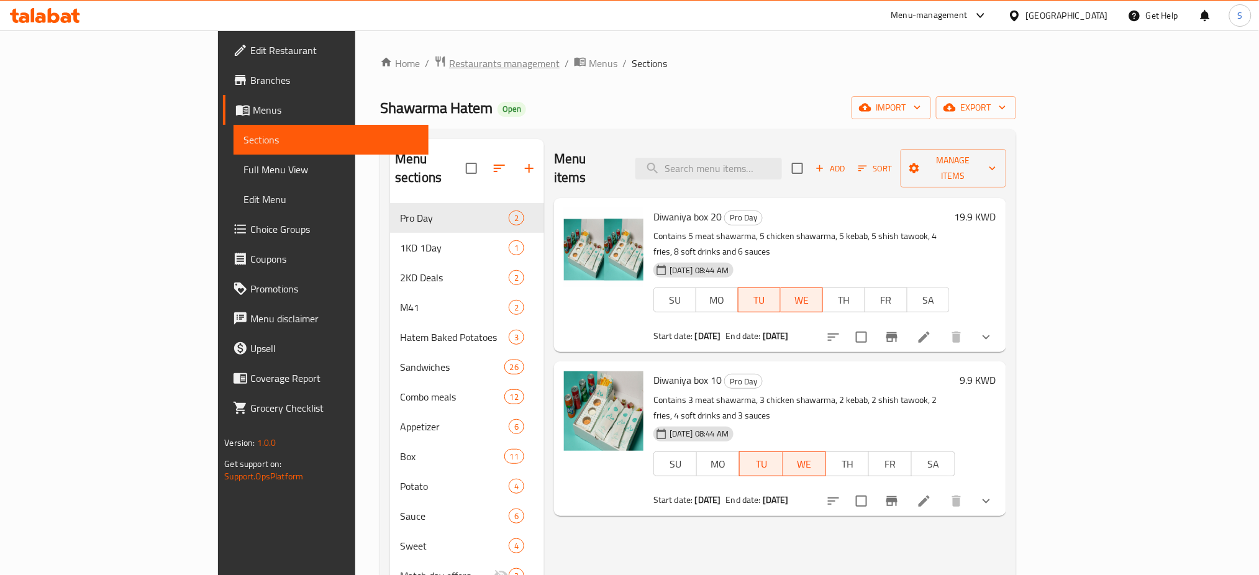
click at [449, 60] on span "Restaurants management" at bounding box center [504, 63] width 111 height 15
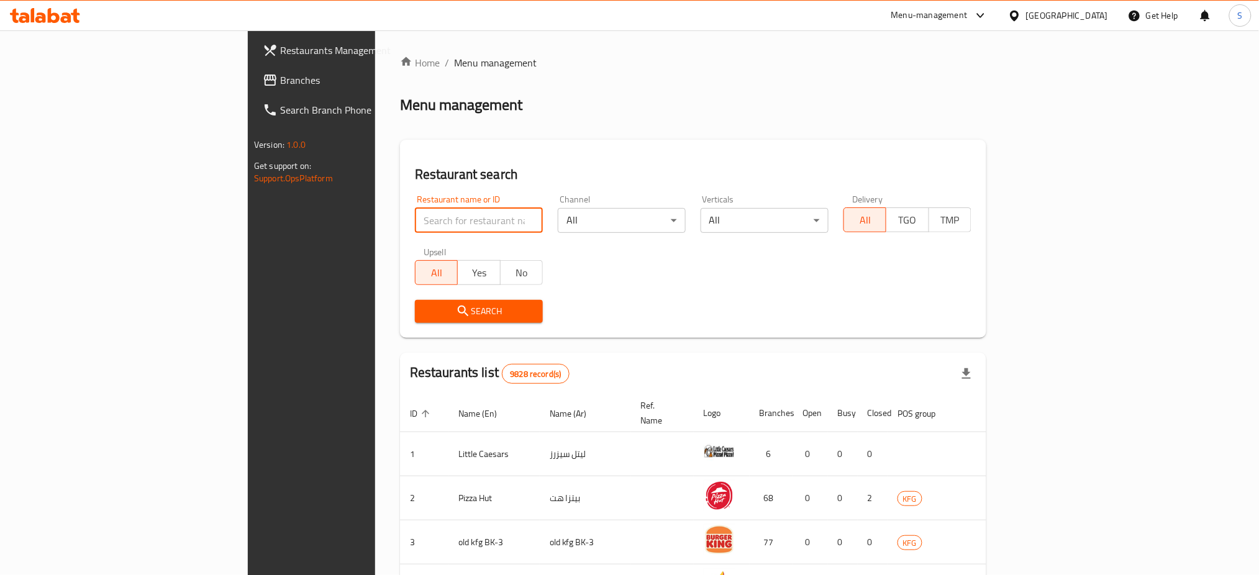
click at [415, 222] on input "search" at bounding box center [479, 220] width 128 height 25
paste input "3798"
type input "3798"
click button "Search" at bounding box center [479, 311] width 128 height 23
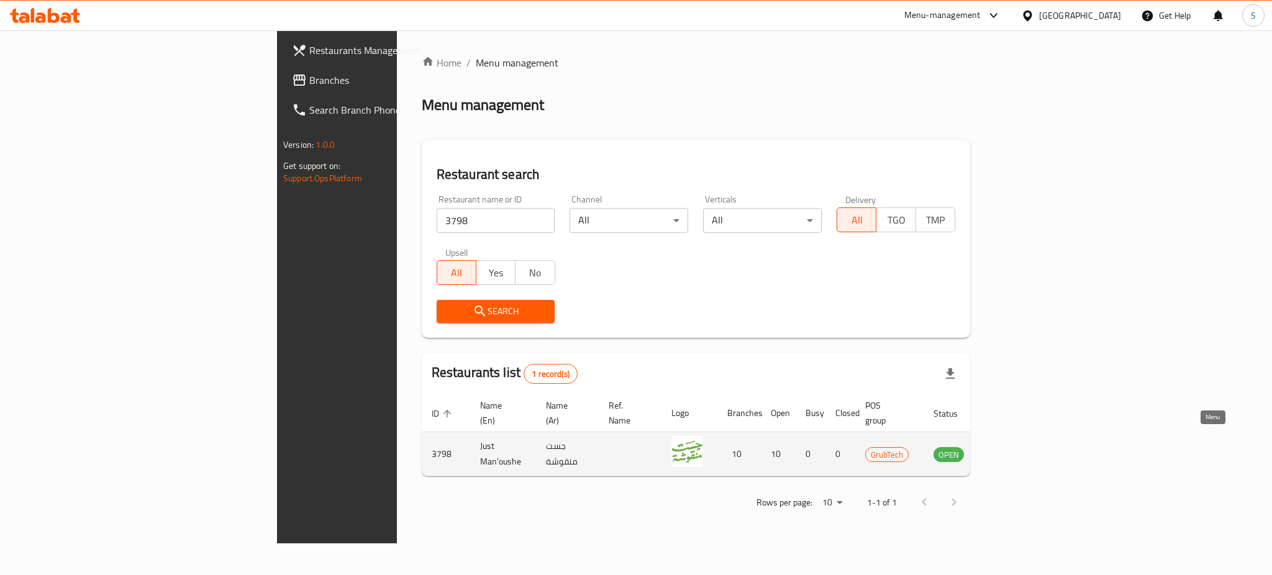
click at [1014, 447] on icon "enhanced table" at bounding box center [1006, 454] width 15 height 15
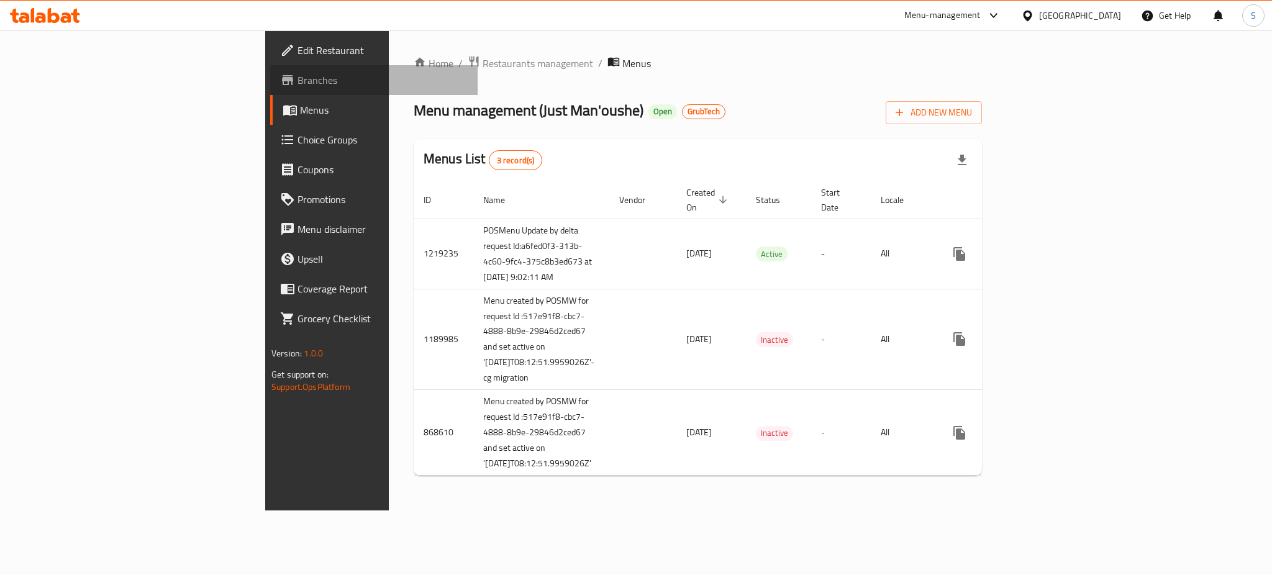
click at [298, 80] on span "Branches" at bounding box center [383, 80] width 170 height 15
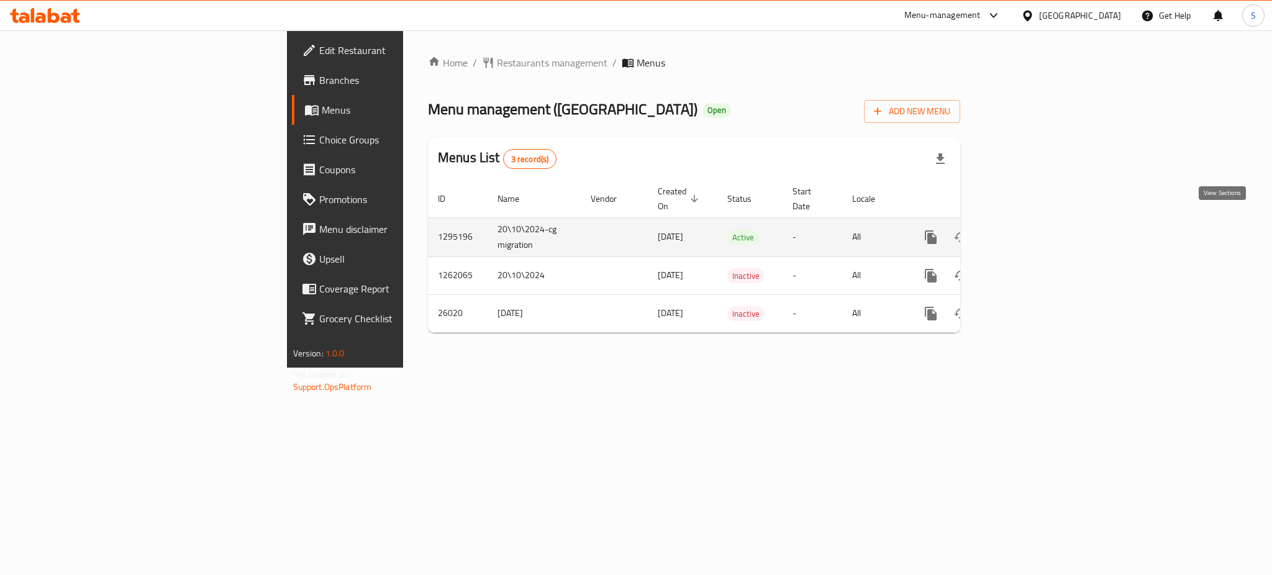
click at [1028, 230] on icon "enhanced table" at bounding box center [1020, 237] width 15 height 15
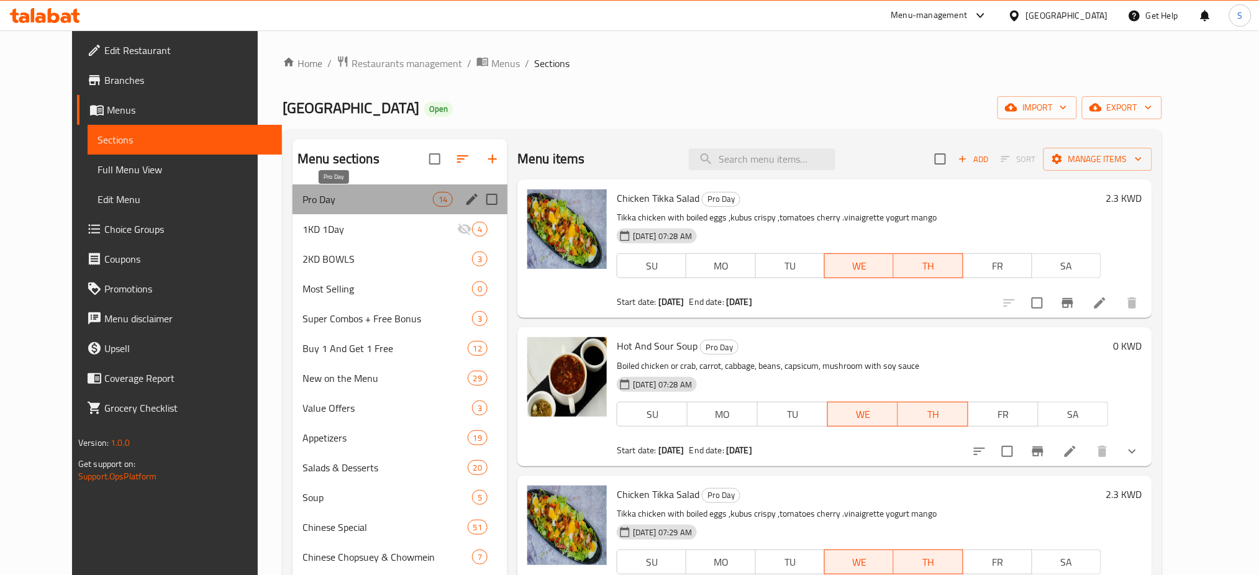
click at [316, 193] on span "Pro Day" at bounding box center [367, 199] width 130 height 15
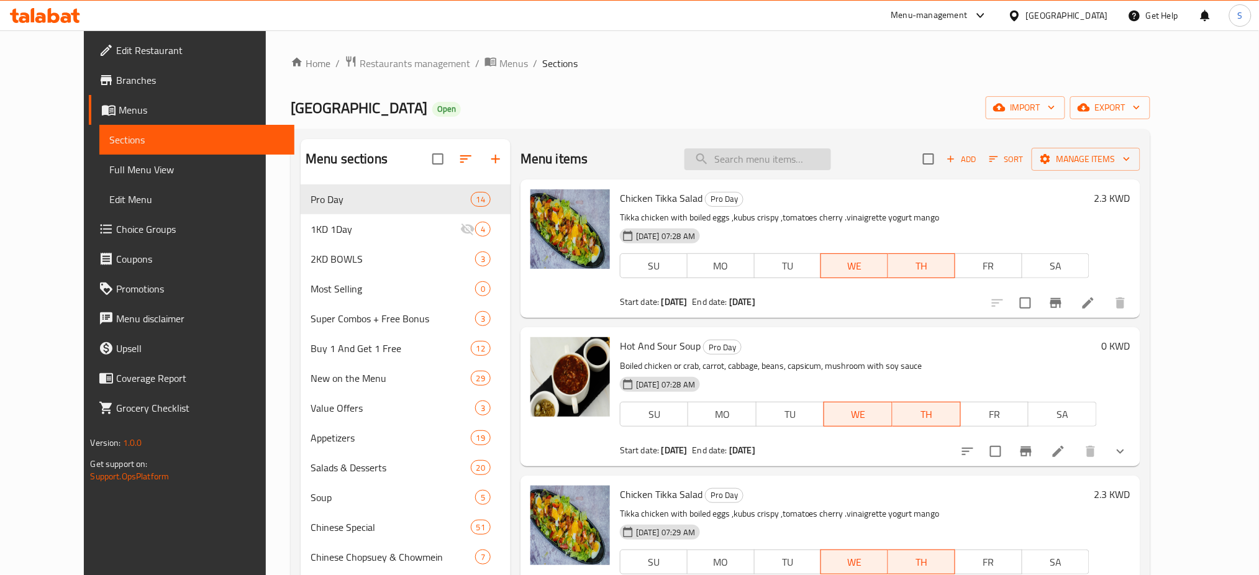
click at [791, 156] on input "search" at bounding box center [757, 159] width 147 height 22
paste input "Crispy Chicken"
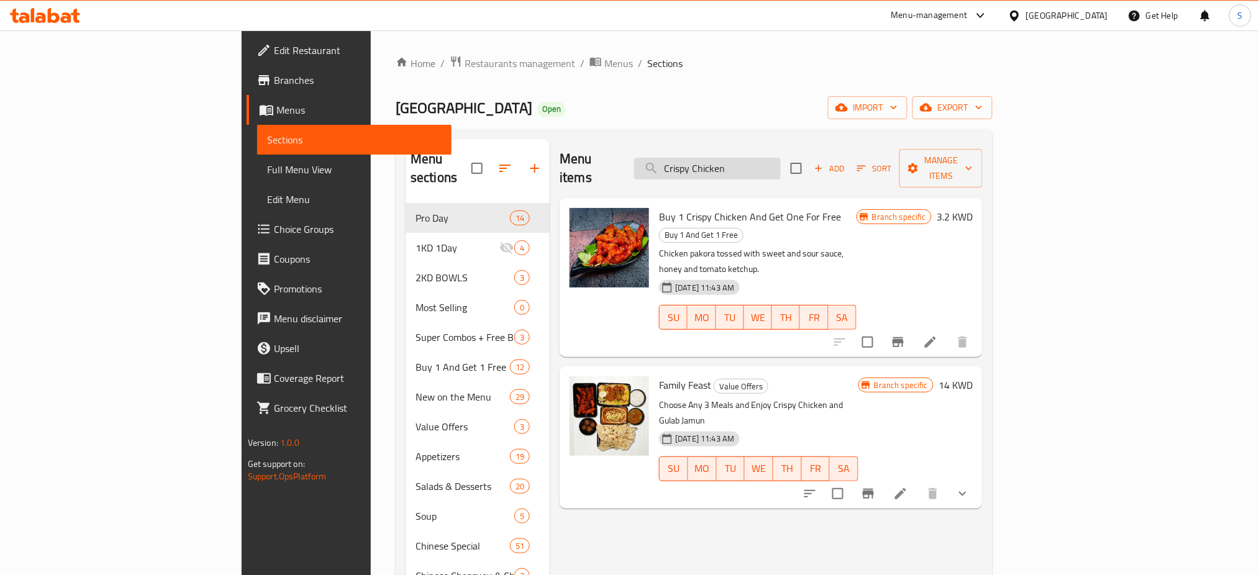
click at [781, 161] on input "Crispy Chicken" at bounding box center [707, 169] width 147 height 22
drag, startPoint x: 830, startPoint y: 160, endPoint x: 676, endPoint y: 163, distance: 154.7
click at [676, 163] on div "Menu items Crispy Chicken Add Sort Manage items" at bounding box center [771, 168] width 423 height 59
paste input "Mini Vegetable Spring Roll"
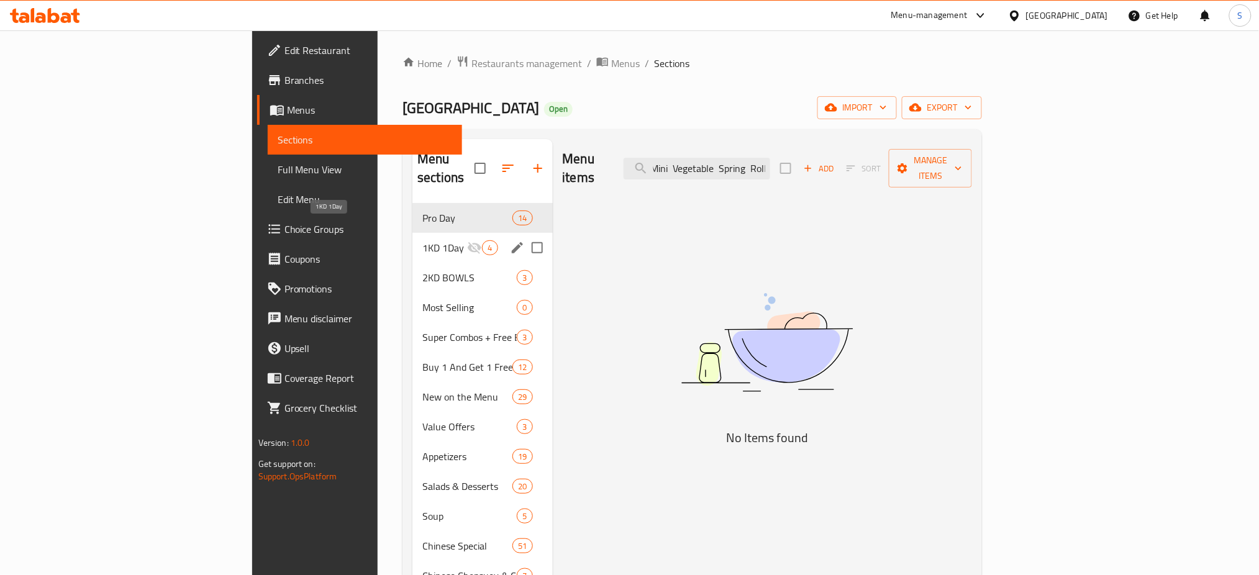
type input "Mini Vegetable Spring Roll"
click at [422, 240] on span "1KD 1Day" at bounding box center [444, 247] width 45 height 15
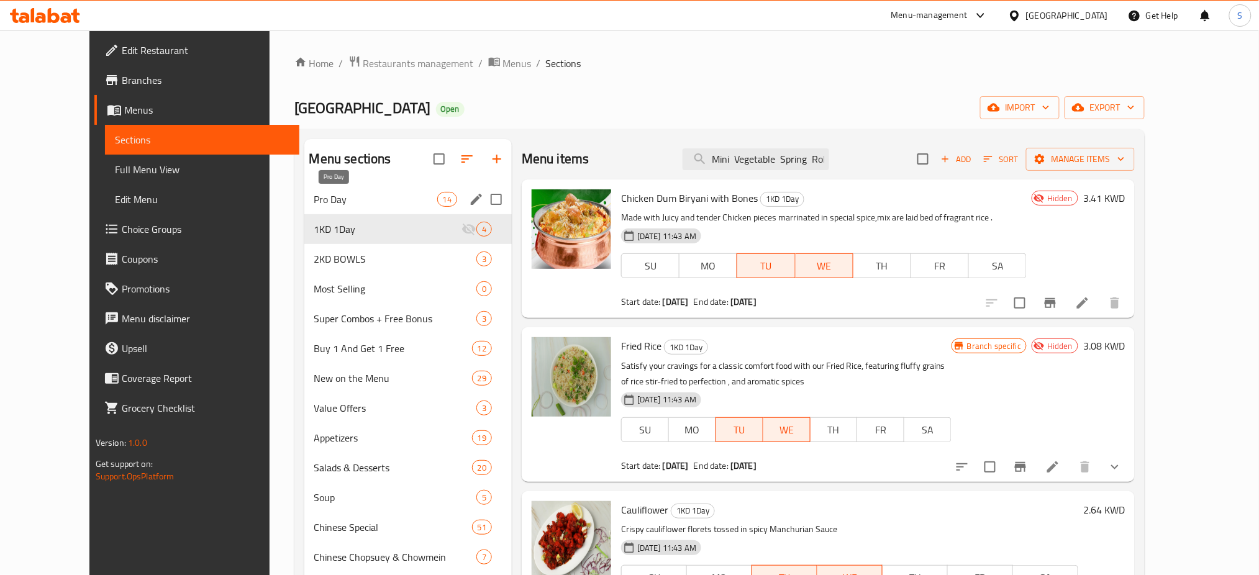
click at [336, 195] on span "Pro Day" at bounding box center [375, 199] width 123 height 15
